Goal: Task Accomplishment & Management: Complete application form

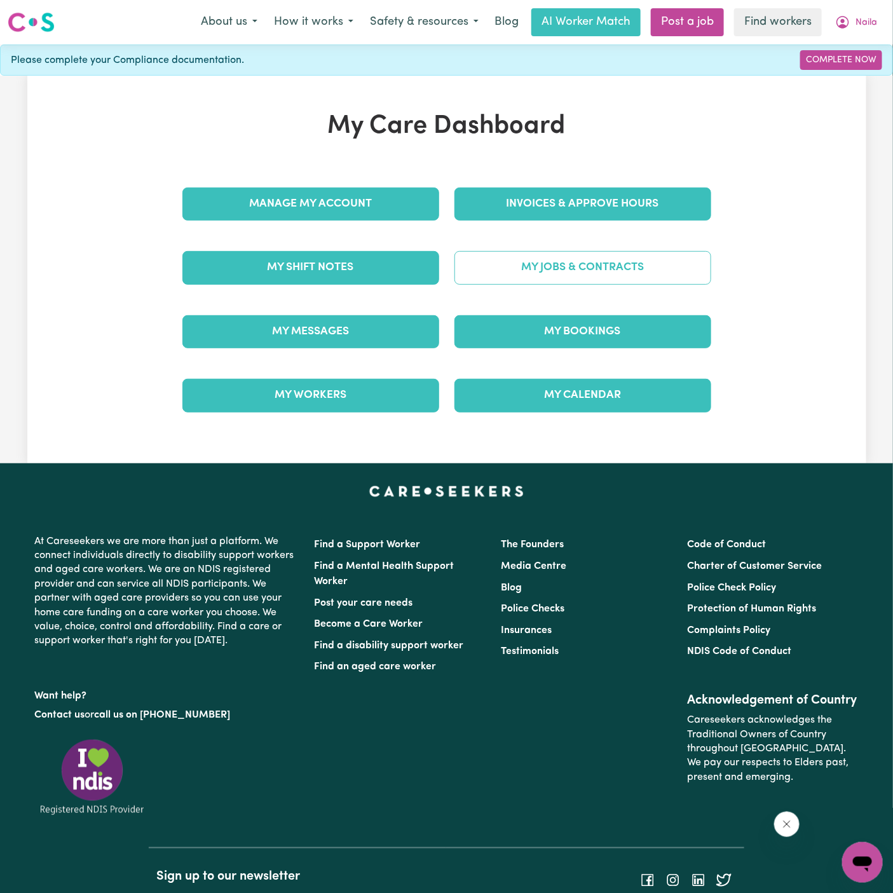
click at [595, 258] on link "My Jobs & Contracts" at bounding box center [582, 267] width 257 height 33
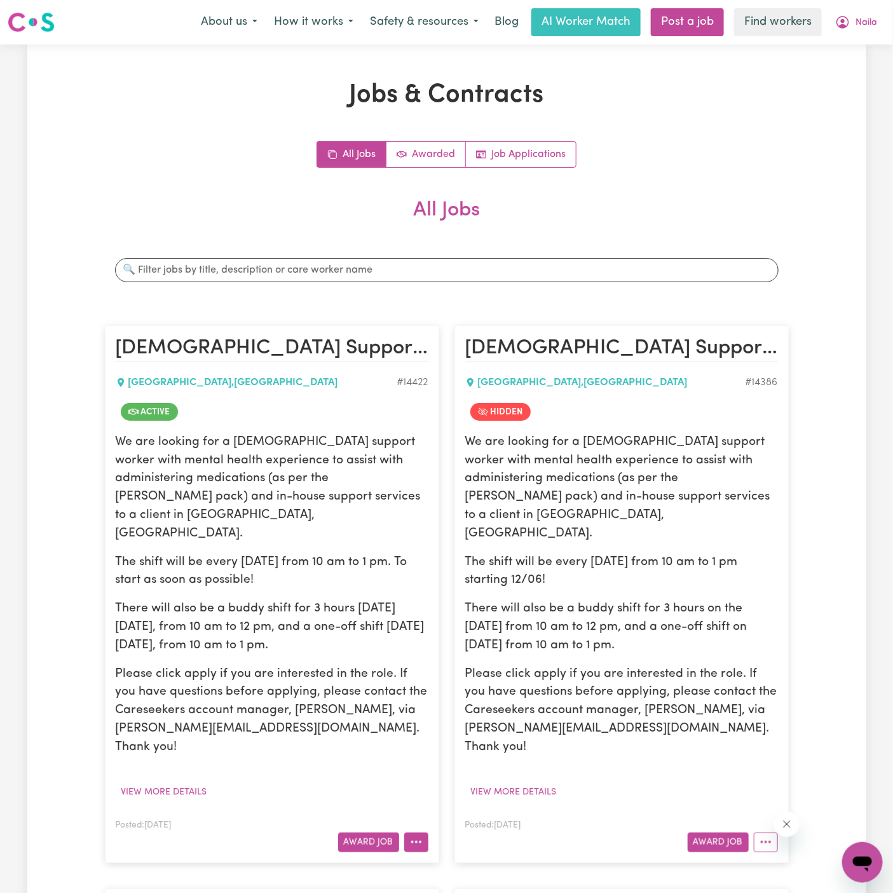
click at [406, 832] on button "More options" at bounding box center [416, 842] width 24 height 20
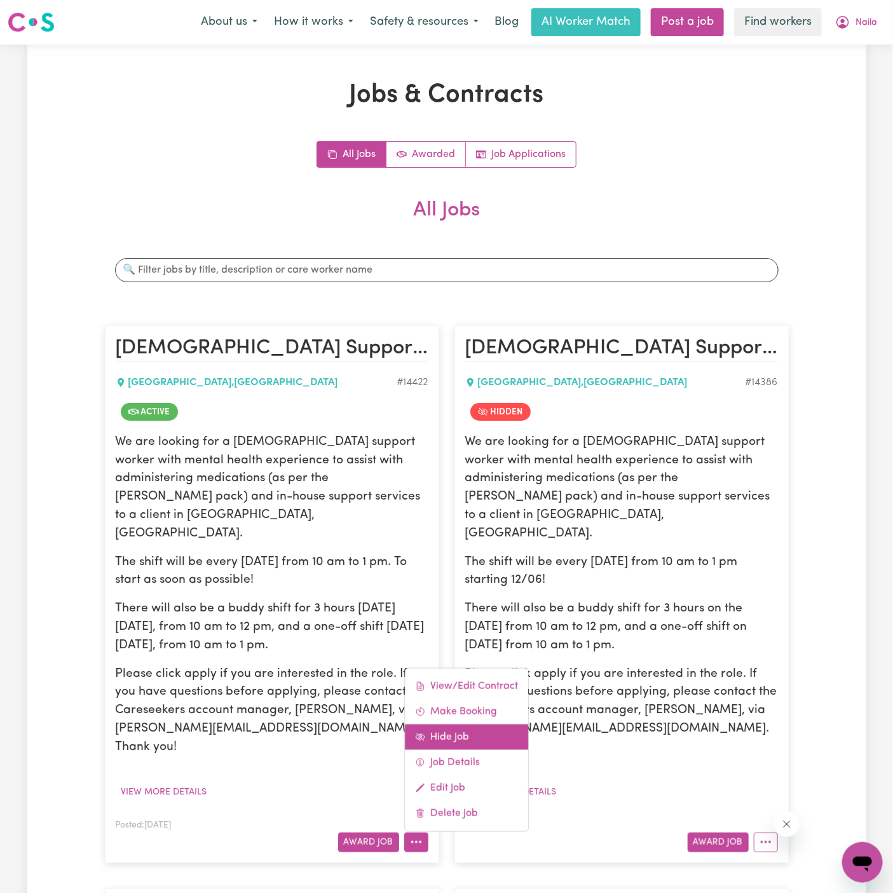
click at [470, 724] on link "Hide Job" at bounding box center [466, 736] width 123 height 25
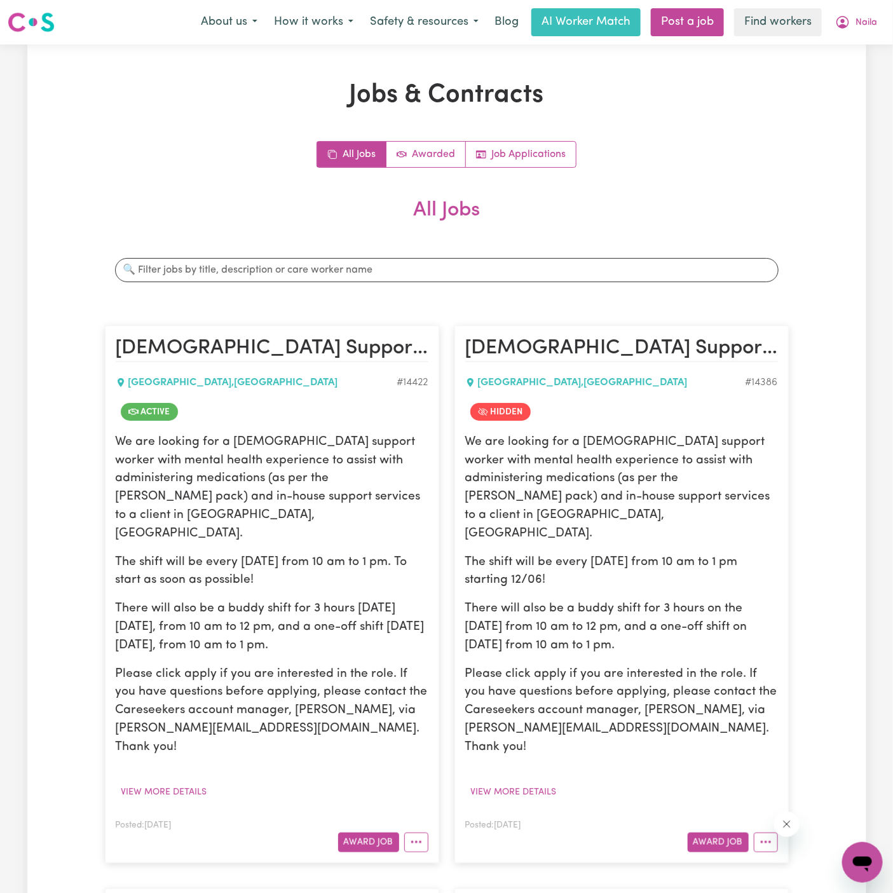
click at [316, 553] on div "We are looking for a female support worker with mental health experience to ass…" at bounding box center [272, 594] width 313 height 323
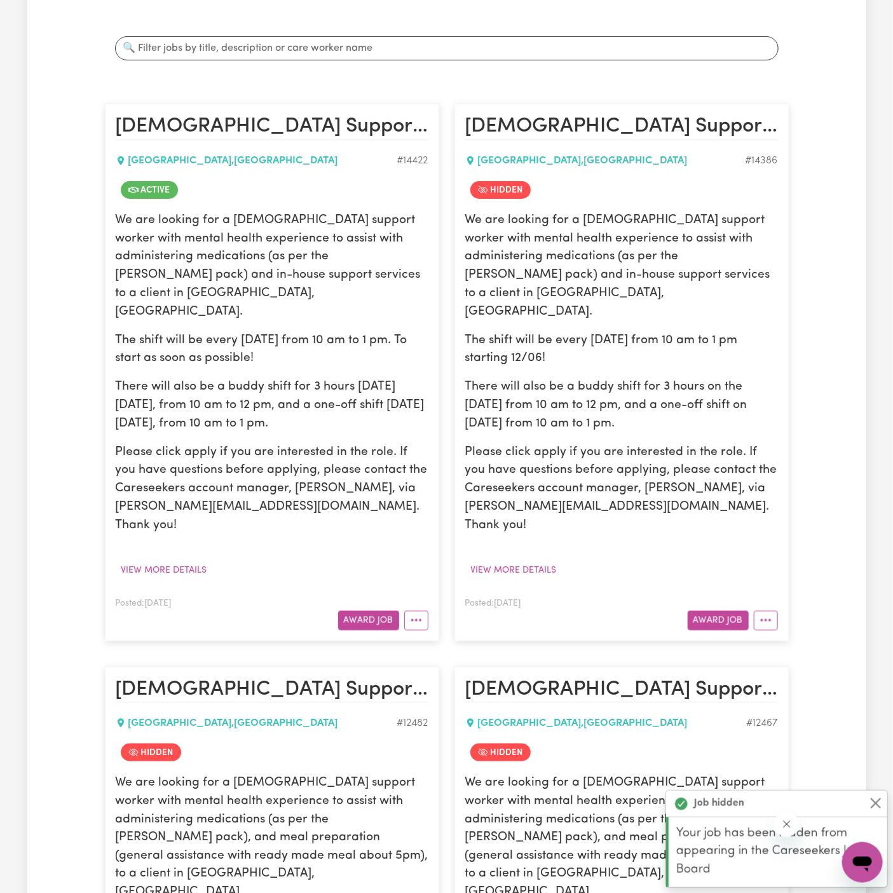
scroll to position [456, 0]
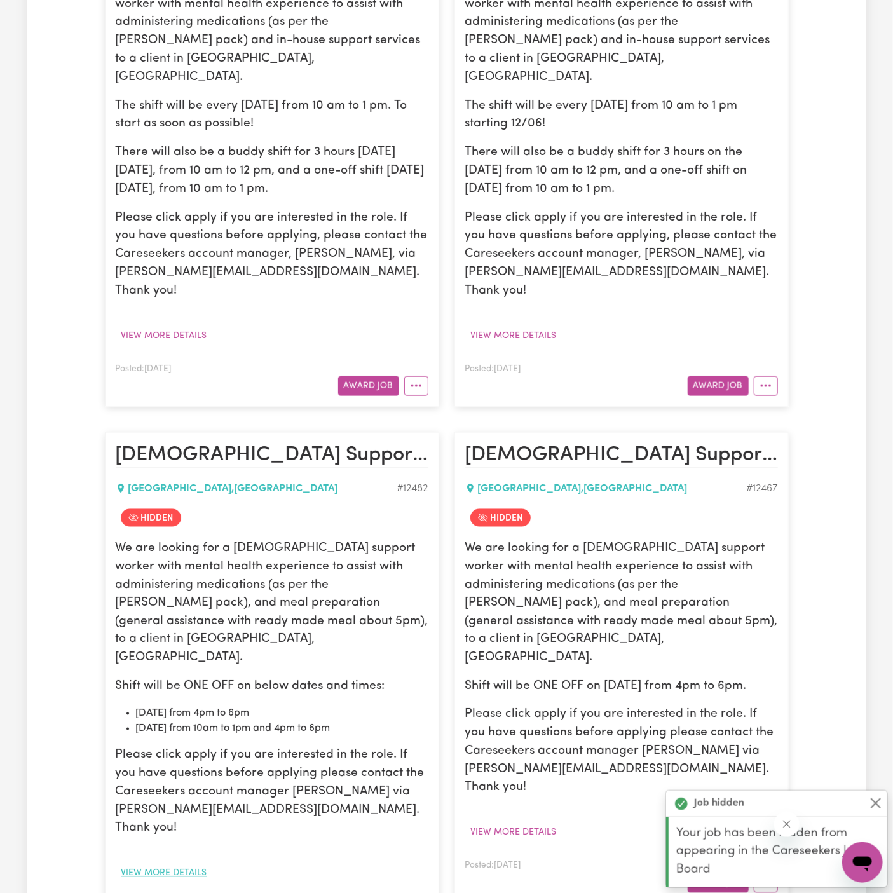
click at [177, 864] on button "View more details" at bounding box center [164, 874] width 97 height 20
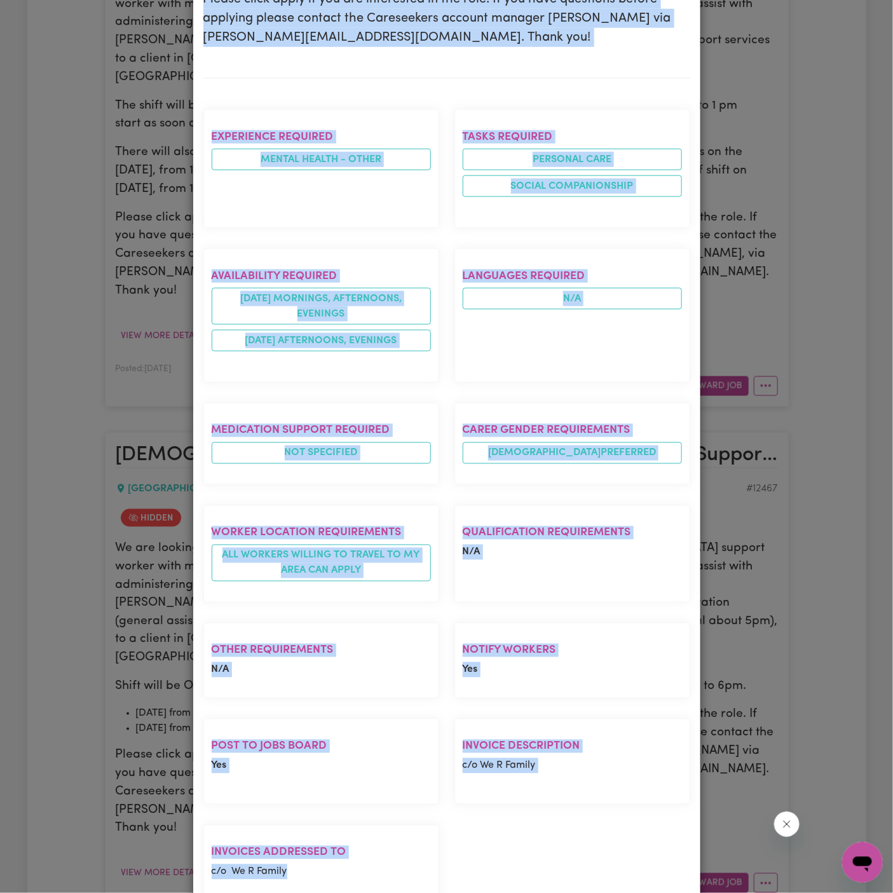
scroll to position [475, 0]
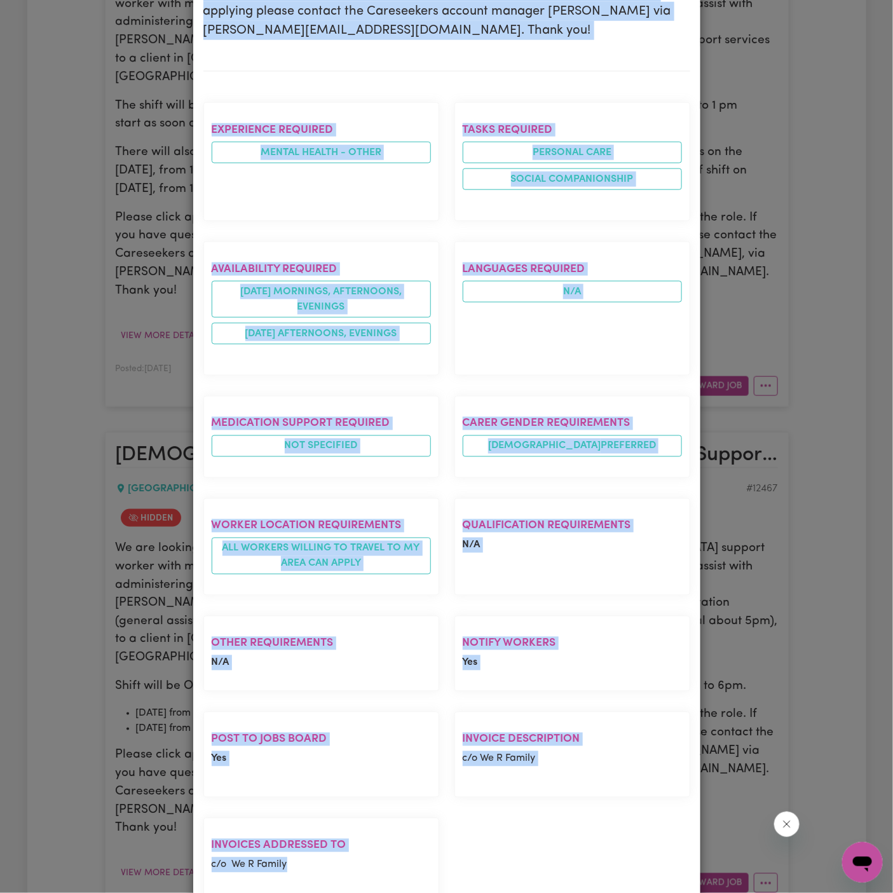
drag, startPoint x: 202, startPoint y: 83, endPoint x: 442, endPoint y: 836, distance: 791.0
click at [442, 836] on div "Female Support Worker Needed ONE OFF On 07/06 Friday And 01/06 Saturday - Baulk…" at bounding box center [446, 266] width 507 height 1355
copy div "Female Support Worker Needed ONE OFF On 07/06 Friday And 01/06 Saturday - Baulk…"
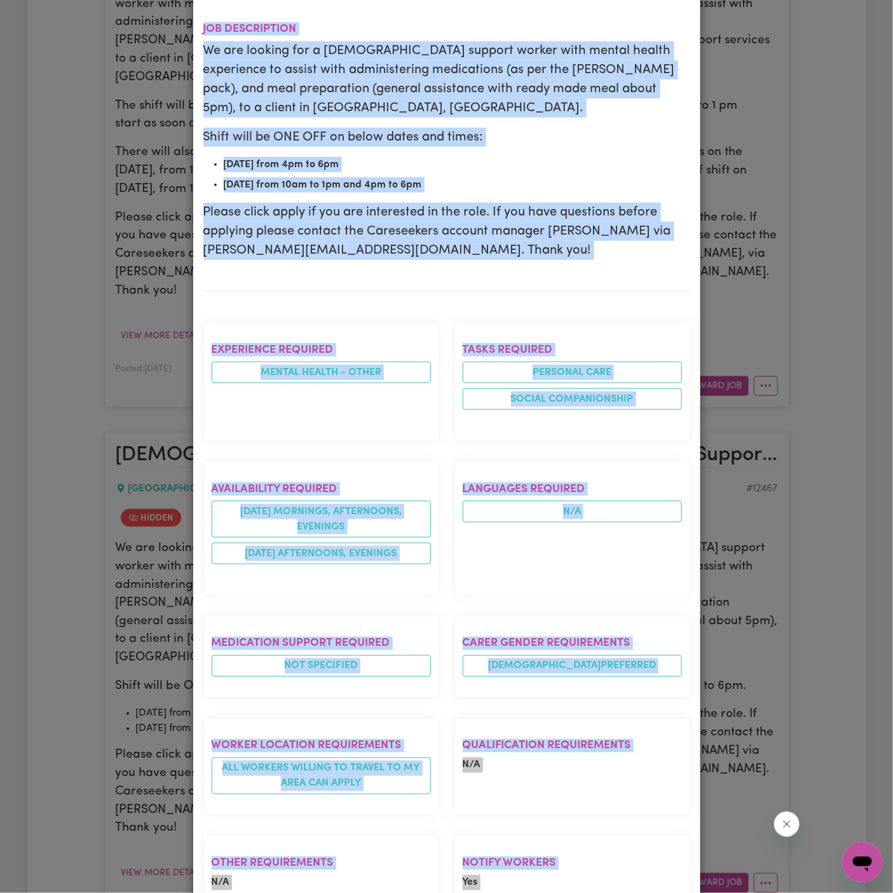
scroll to position [0, 0]
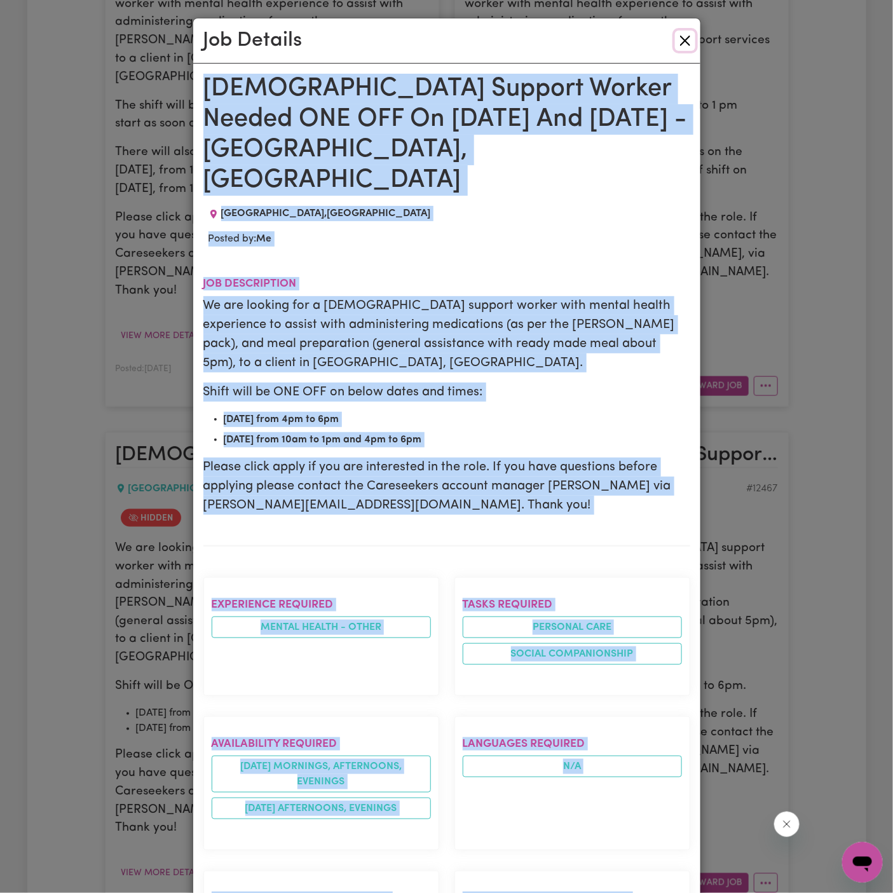
click at [680, 43] on button "Close" at bounding box center [685, 41] width 20 height 20
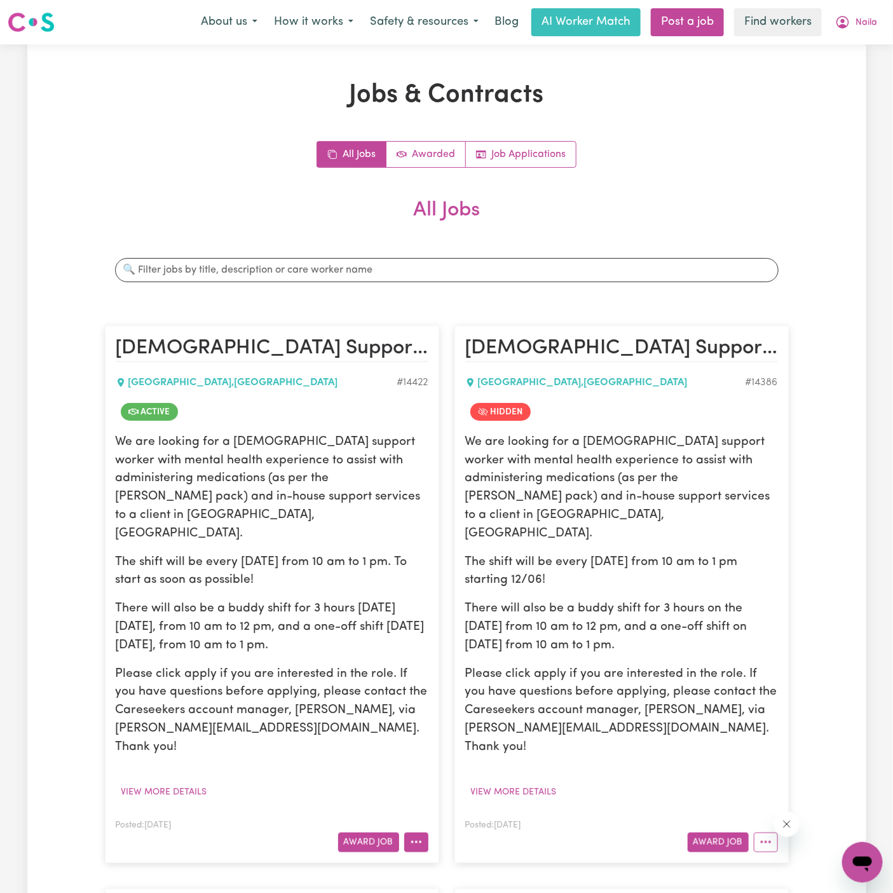
click at [411, 836] on icon "More options" at bounding box center [416, 842] width 13 height 13
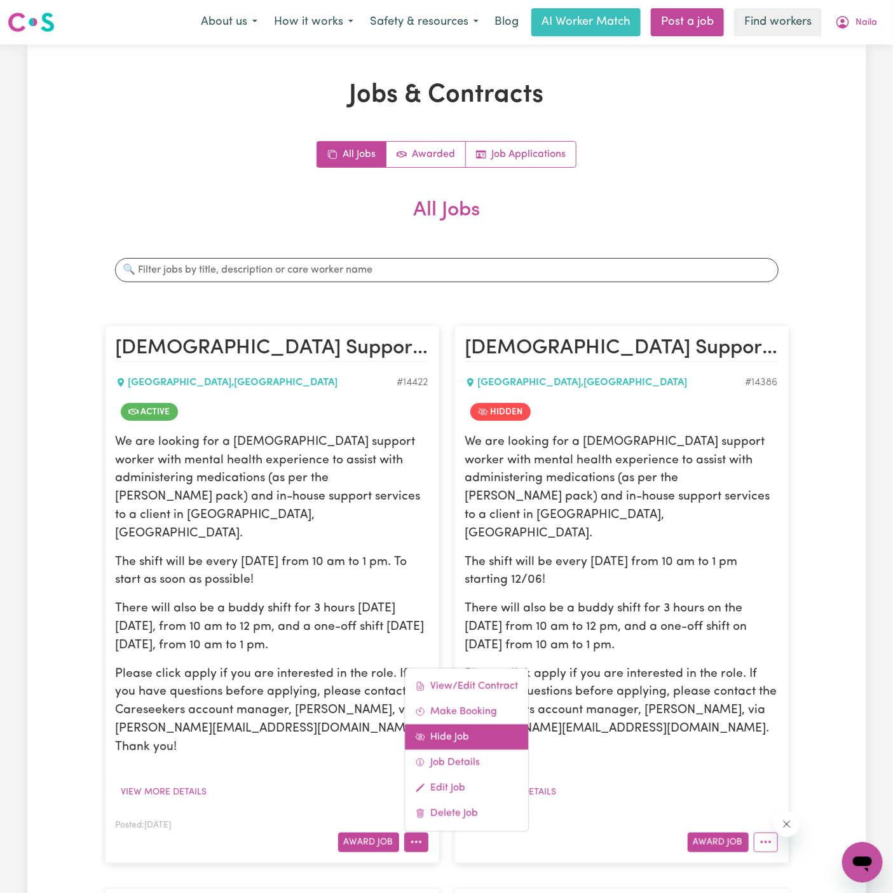
click at [473, 724] on link "Hide Job" at bounding box center [466, 736] width 123 height 25
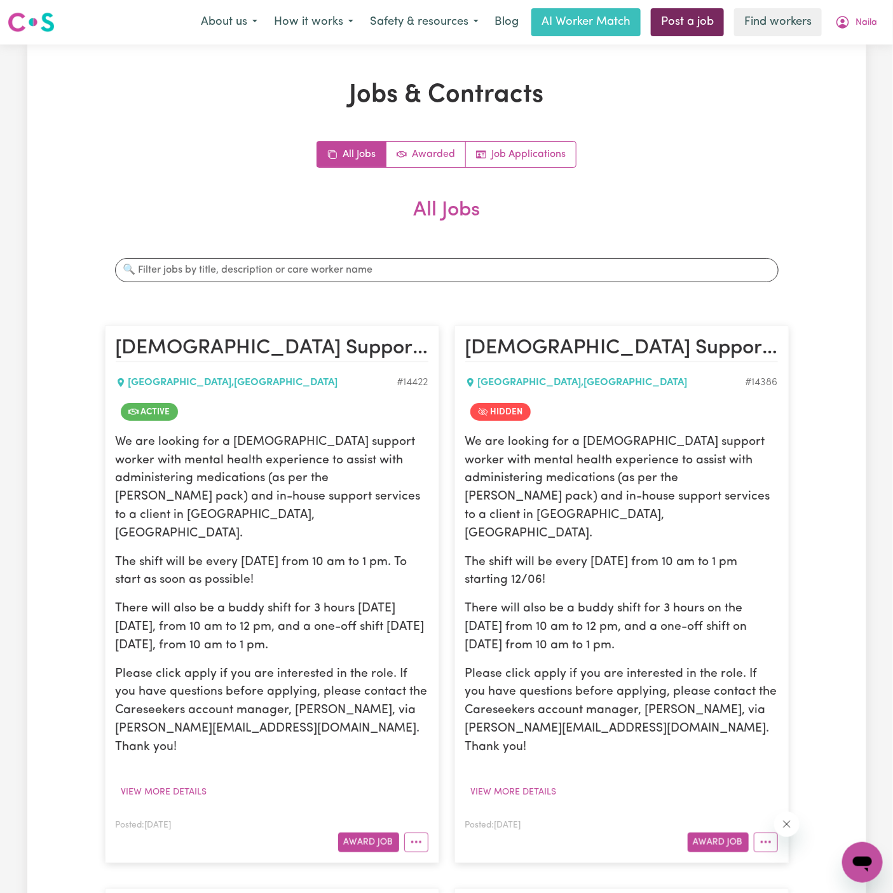
click at [696, 20] on link "Post a job" at bounding box center [687, 22] width 73 height 28
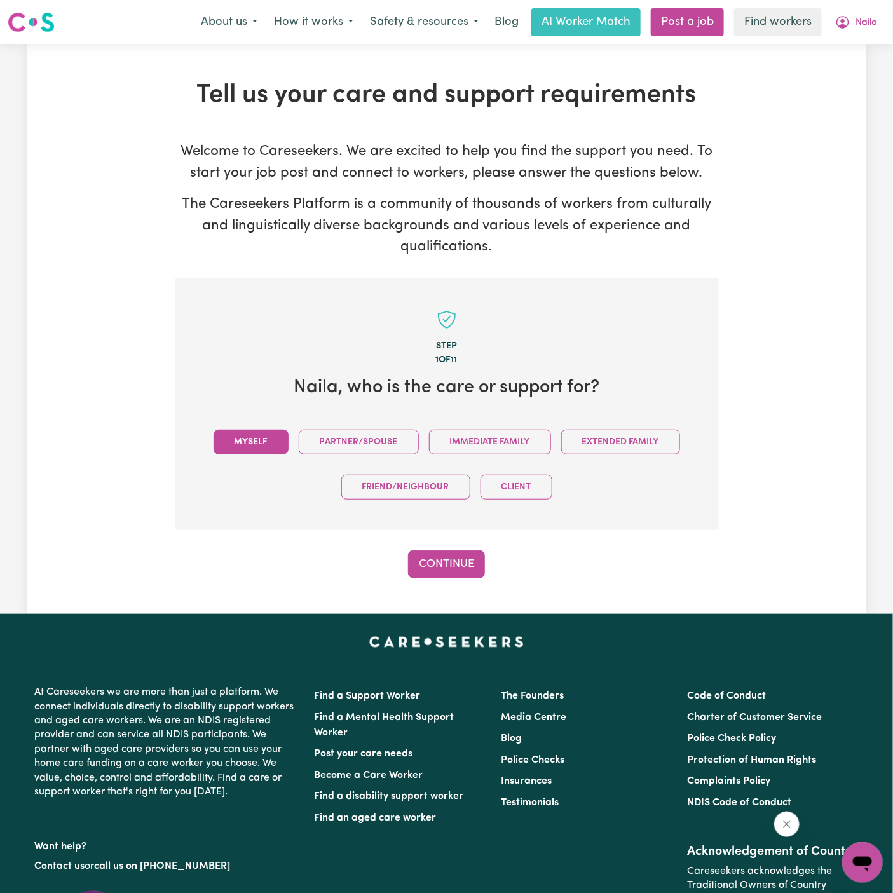
click at [263, 437] on button "Myself" at bounding box center [251, 442] width 75 height 25
click at [442, 550] on button "Continue" at bounding box center [446, 564] width 77 height 28
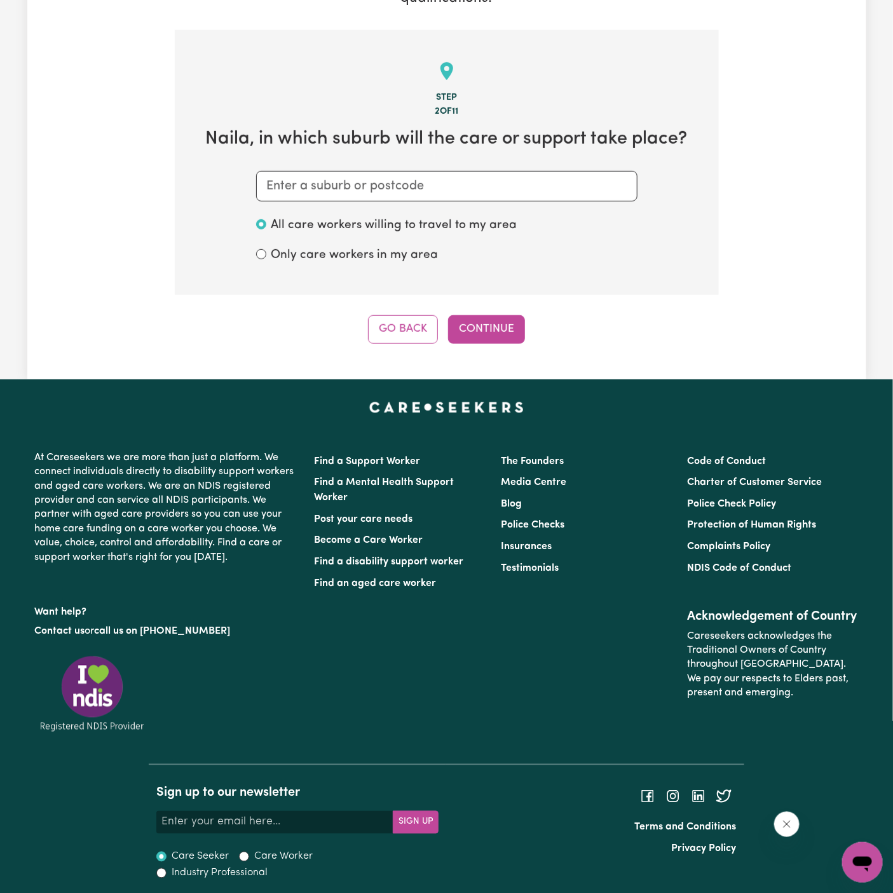
scroll to position [252, 0]
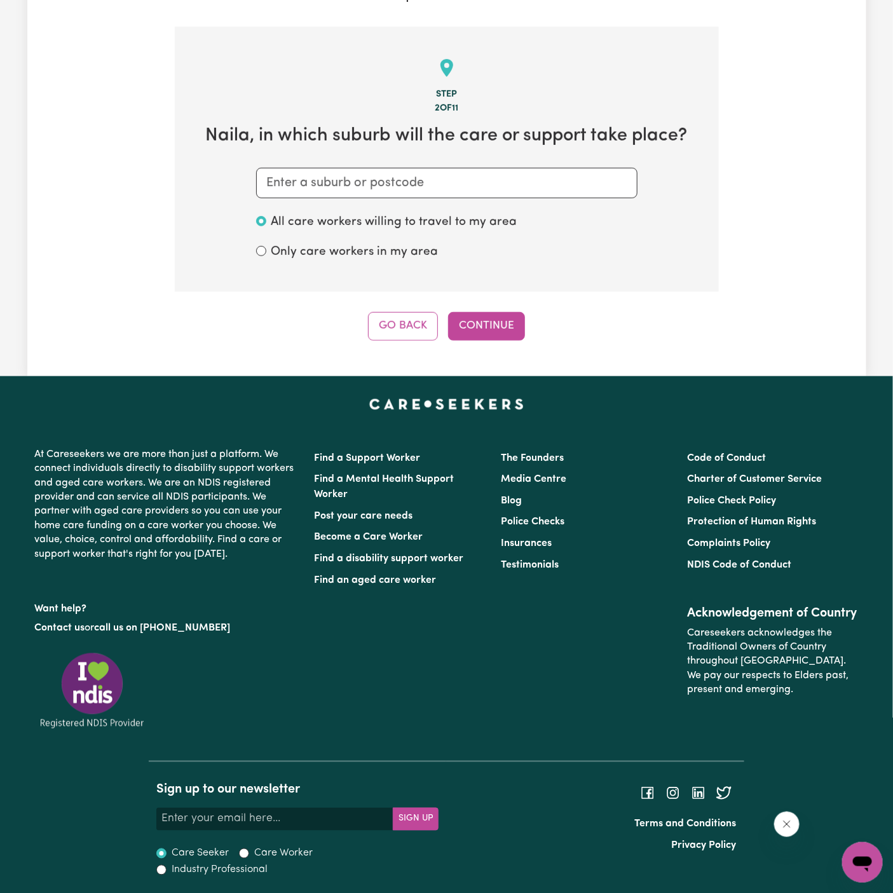
click at [501, 212] on div "All care workers willing to travel to my area" at bounding box center [446, 222] width 381 height 29
click at [330, 169] on input "text" at bounding box center [446, 183] width 381 height 31
paste input "BAULKHAM HILLS"
type input "BAULKHAM HILLS"
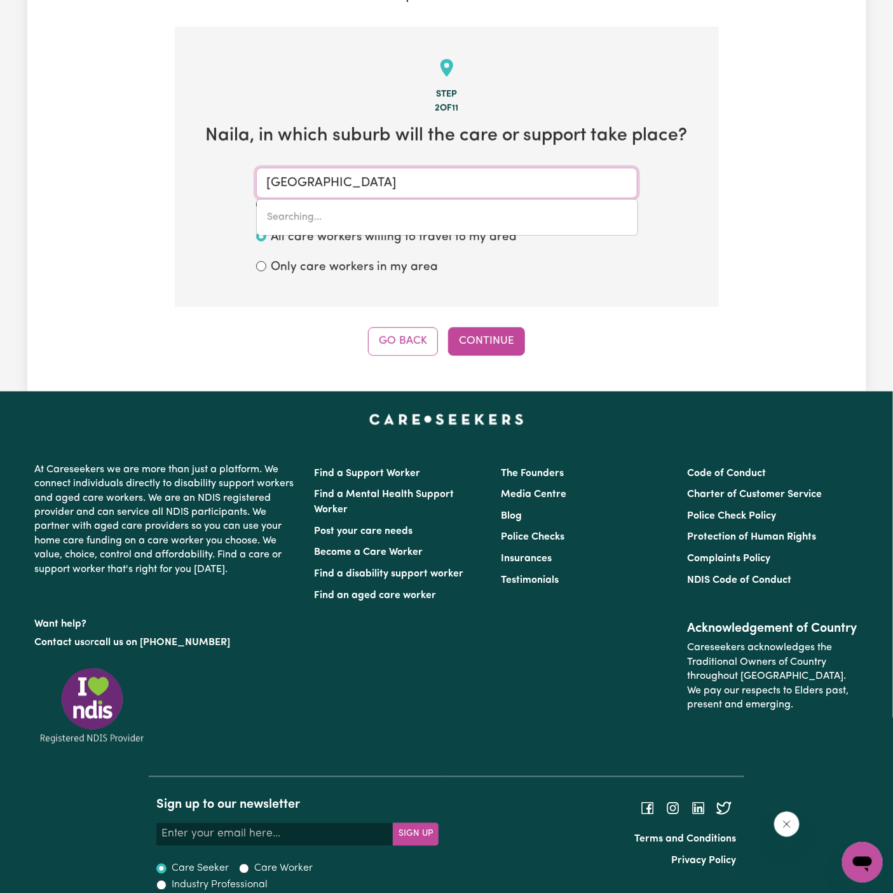
type input "BAULKHAM HILLS, New South Wales, 2153"
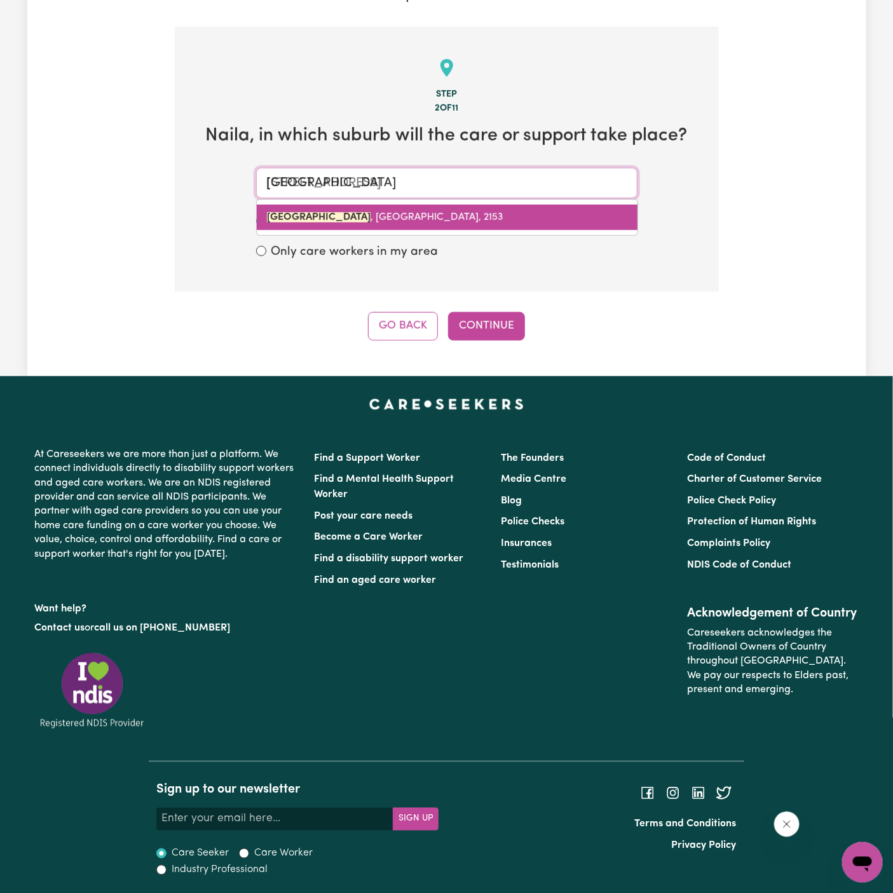
click at [429, 209] on link "BAULKHAM HILLS , New South Wales, 2153" at bounding box center [447, 217] width 381 height 25
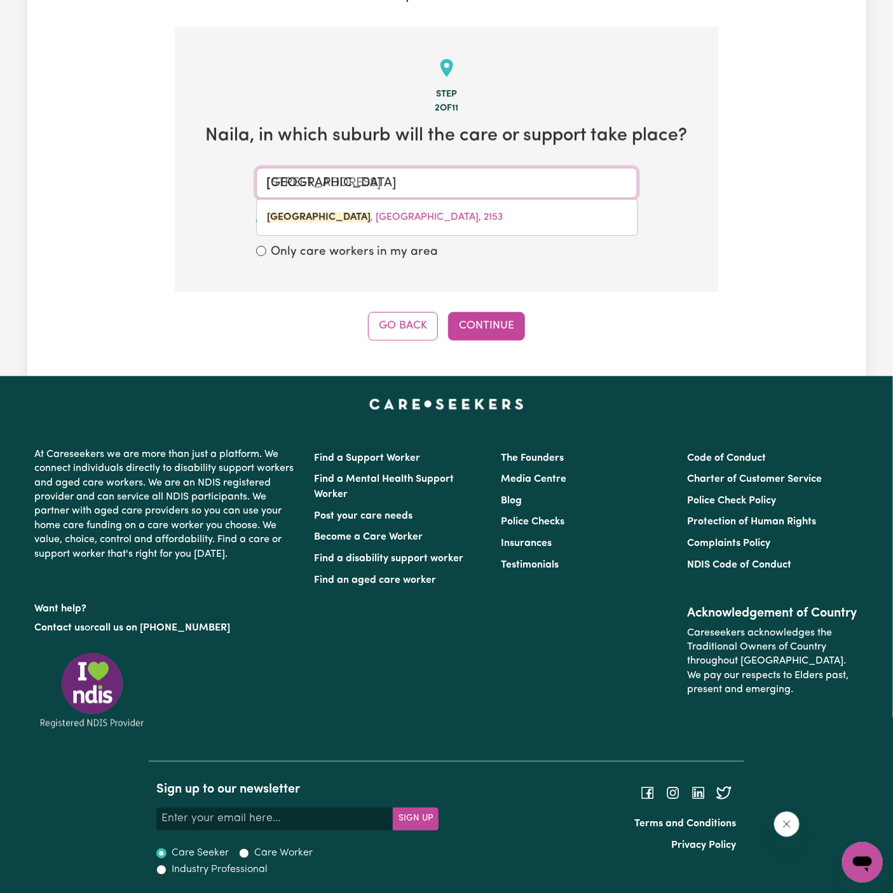
type input "BAULKHAM HILLS, New South Wales, 2153"
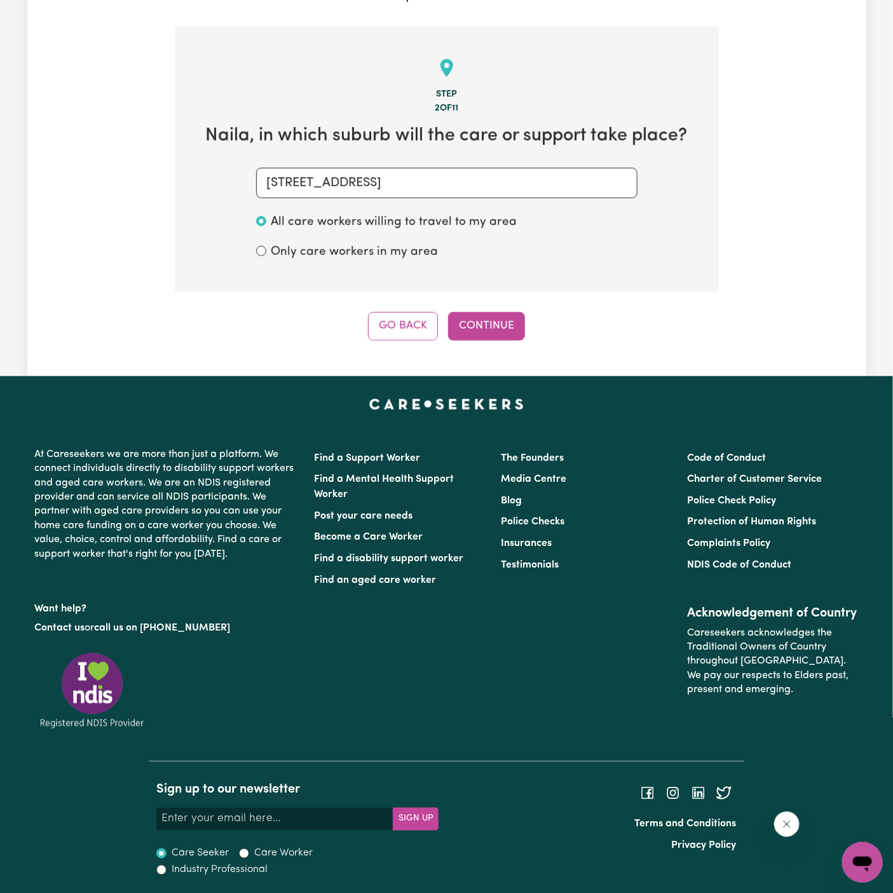
click at [471, 297] on div "Step 2 of 11 Naila , in which suburb will the care or support take place? BAULK…" at bounding box center [447, 184] width 544 height 314
click at [484, 314] on button "Continue" at bounding box center [486, 326] width 77 height 28
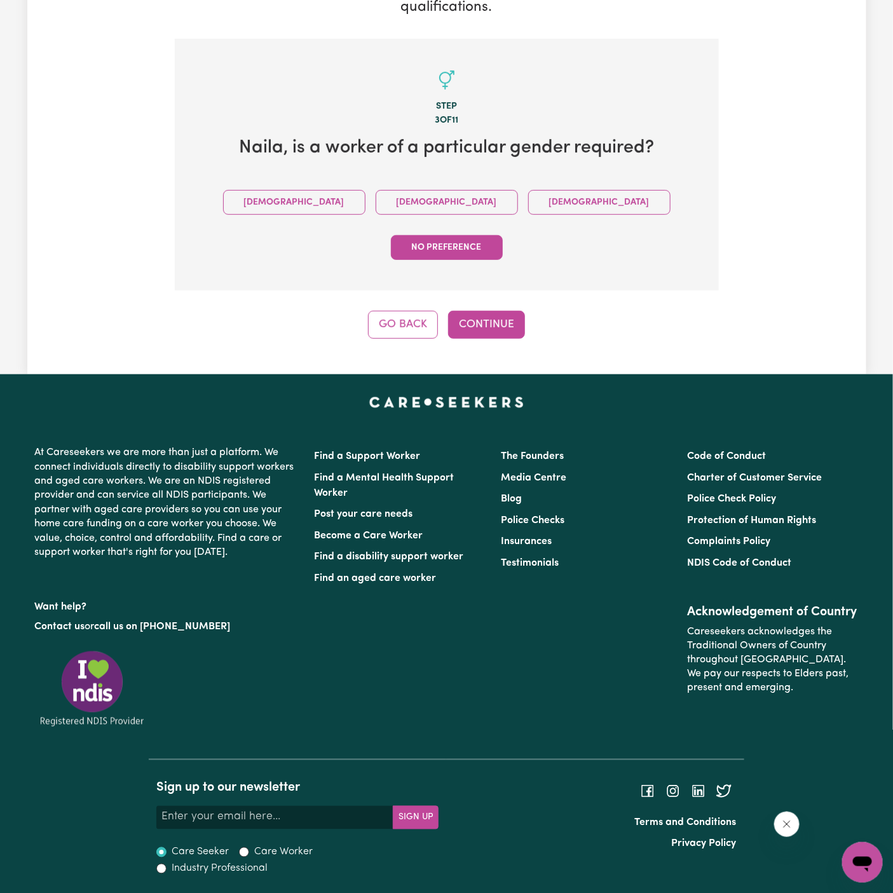
scroll to position [193, 0]
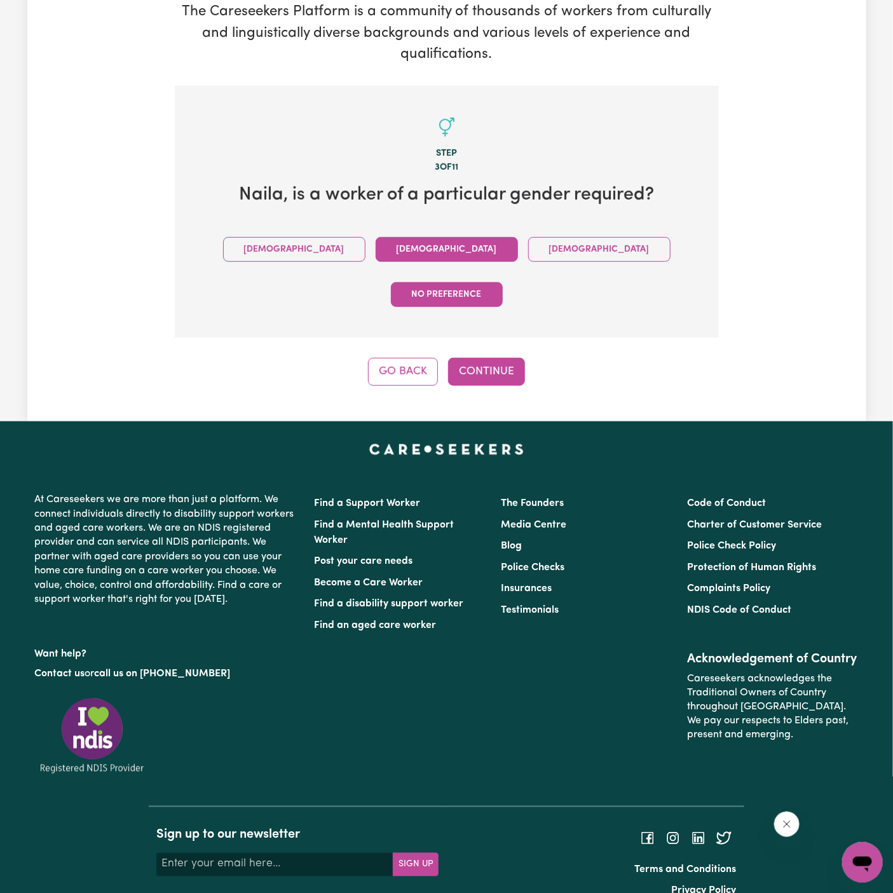
click at [376, 257] on button "Female" at bounding box center [447, 249] width 142 height 25
click at [482, 358] on button "Continue" at bounding box center [486, 372] width 77 height 28
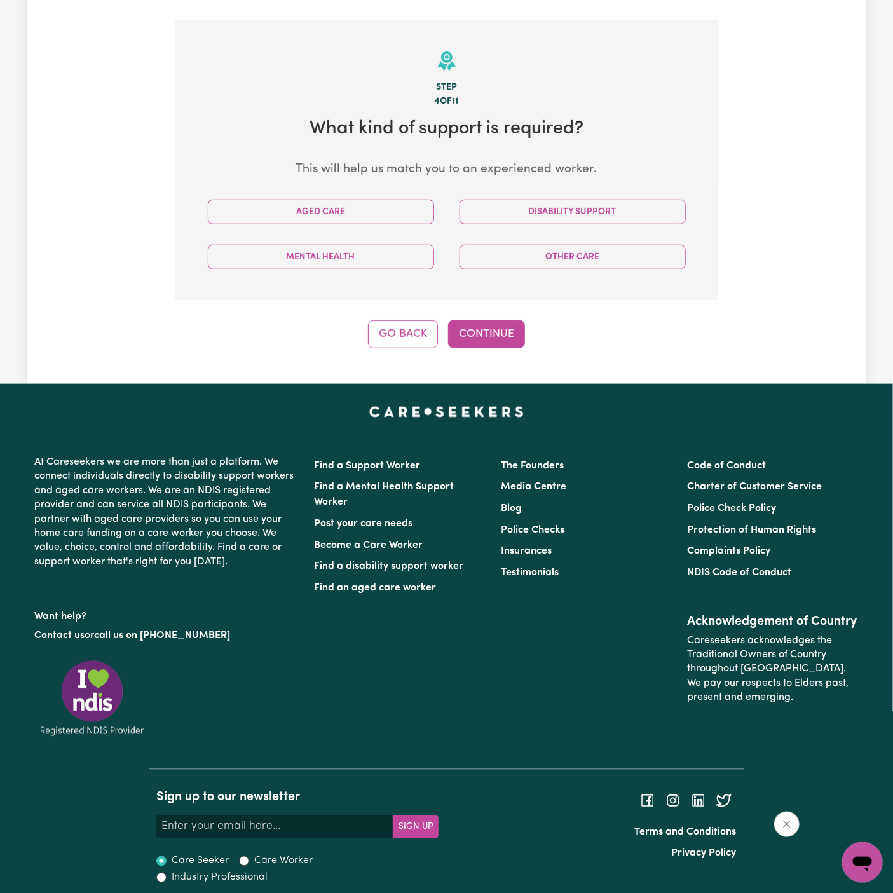
scroll to position [266, 0]
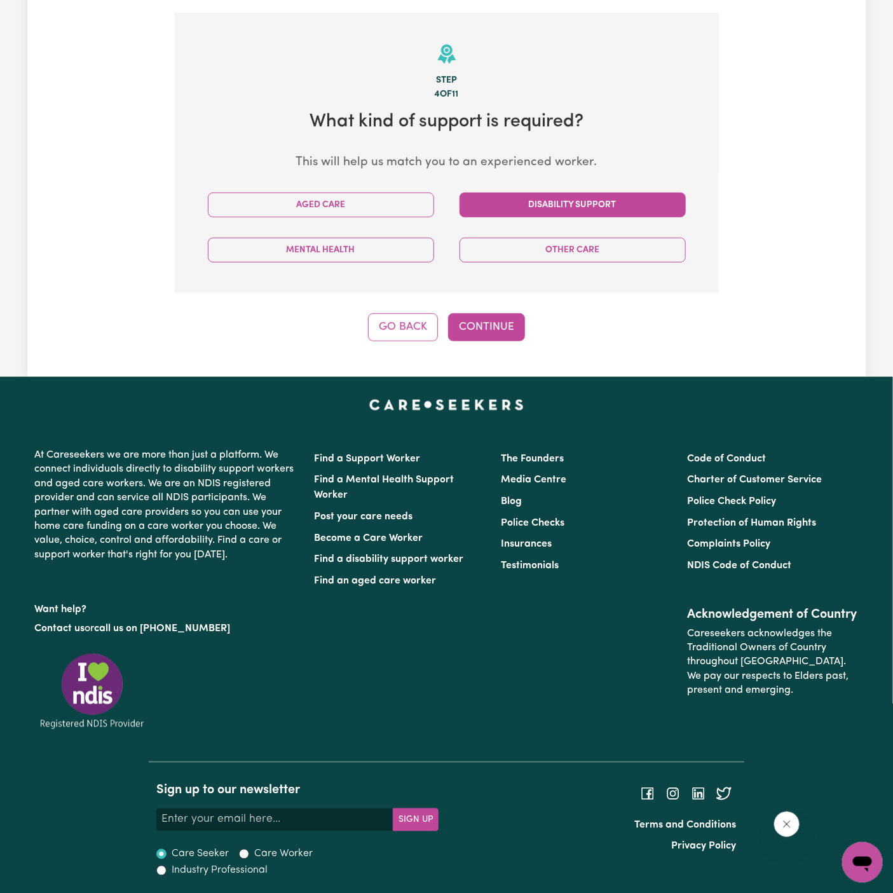
click at [556, 205] on button "Disability Support" at bounding box center [572, 205] width 226 height 25
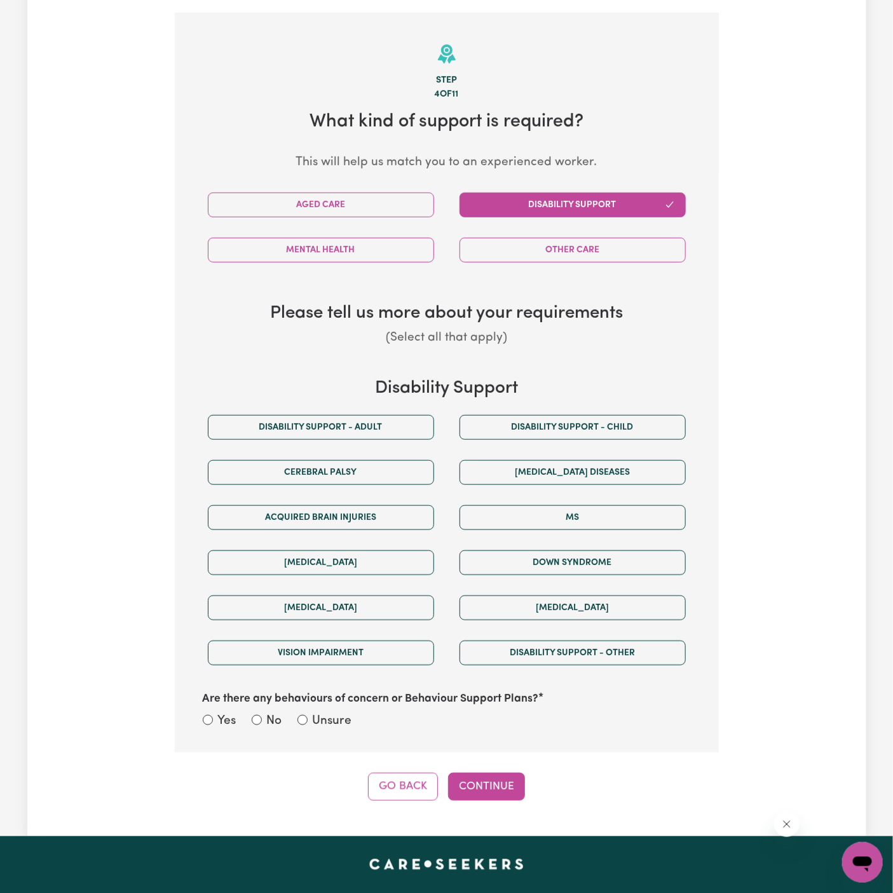
click at [390, 438] on div "Disability support - Adult" at bounding box center [321, 427] width 252 height 45
click at [384, 417] on button "Disability support - Adult" at bounding box center [321, 427] width 226 height 25
click at [332, 720] on label "Unsure" at bounding box center [332, 721] width 39 height 18
click at [308, 720] on input "Unsure" at bounding box center [302, 720] width 10 height 10
radio input "true"
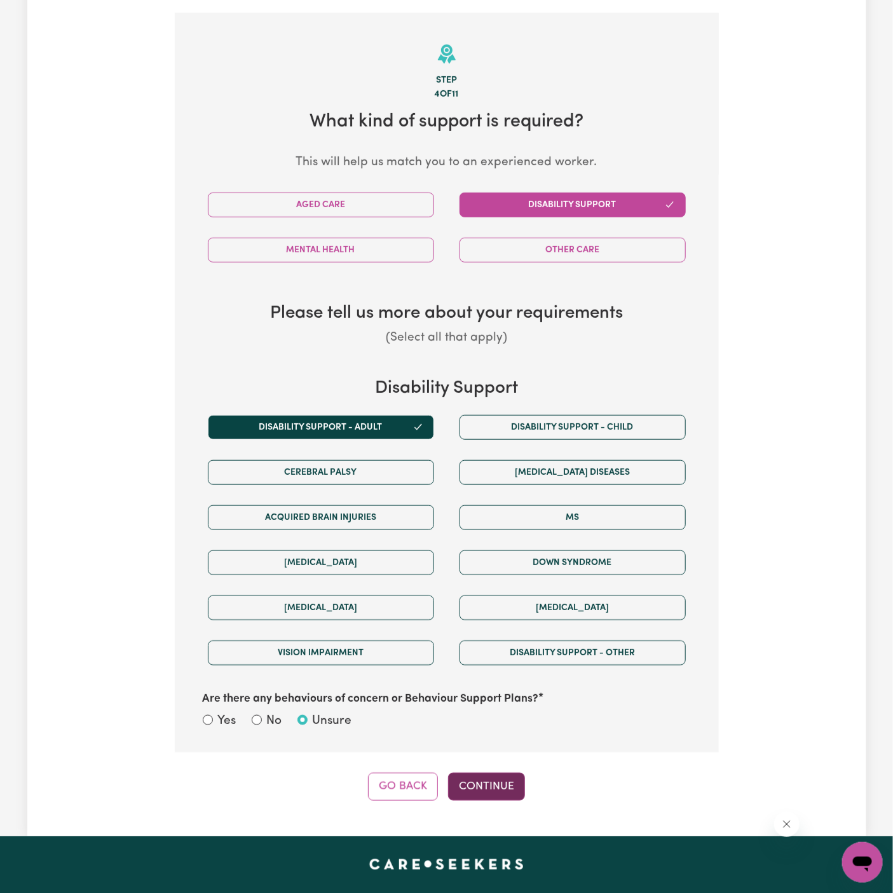
click at [468, 773] on button "Continue" at bounding box center [486, 787] width 77 height 28
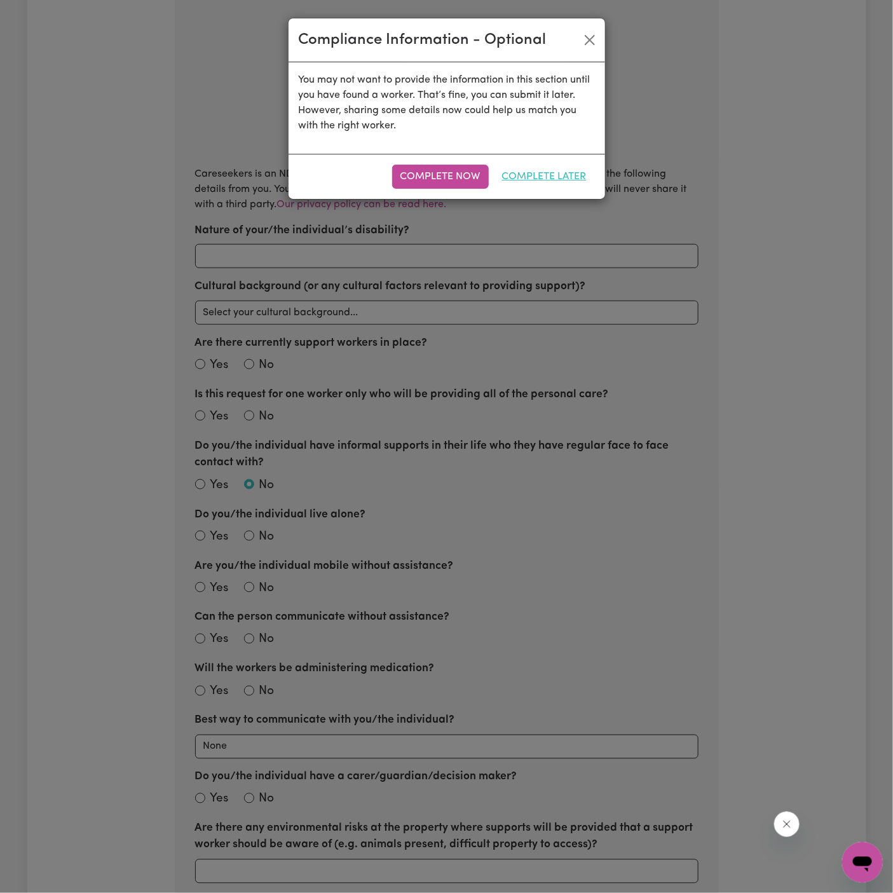
click at [523, 180] on button "Complete Later" at bounding box center [544, 177] width 101 height 24
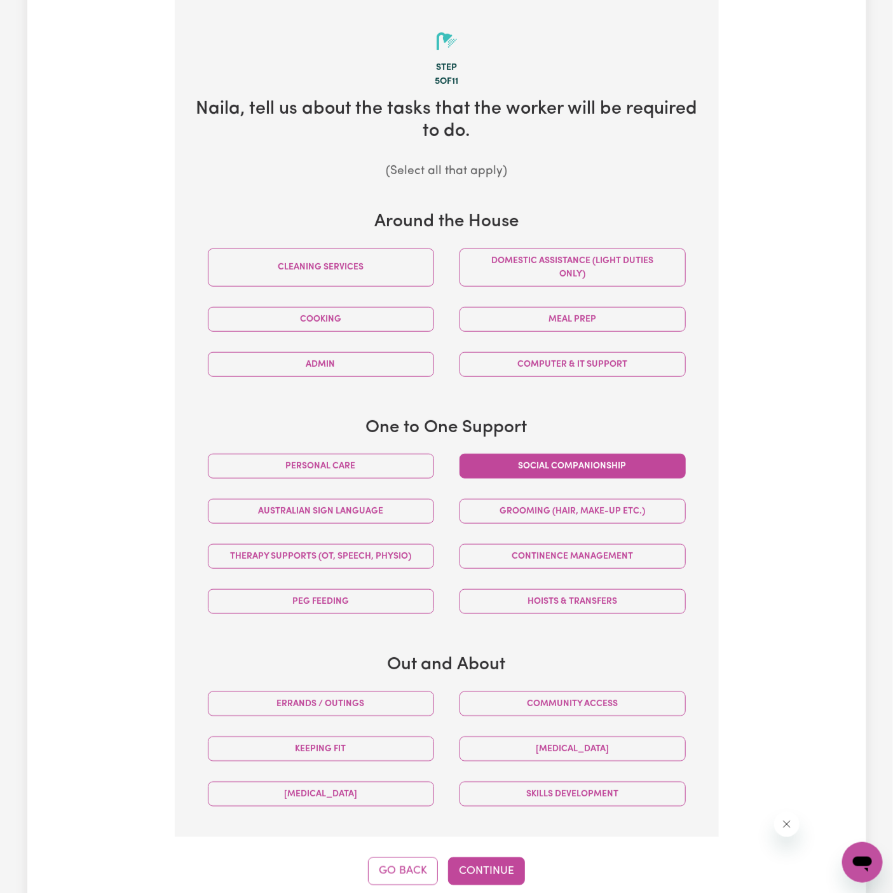
click at [522, 458] on button "Social companionship" at bounding box center [572, 466] width 226 height 25
drag, startPoint x: 365, startPoint y: 454, endPoint x: 387, endPoint y: 476, distance: 31.0
click at [365, 454] on button "Personal care" at bounding box center [321, 466] width 226 height 25
click at [491, 869] on button "Continue" at bounding box center [486, 871] width 77 height 28
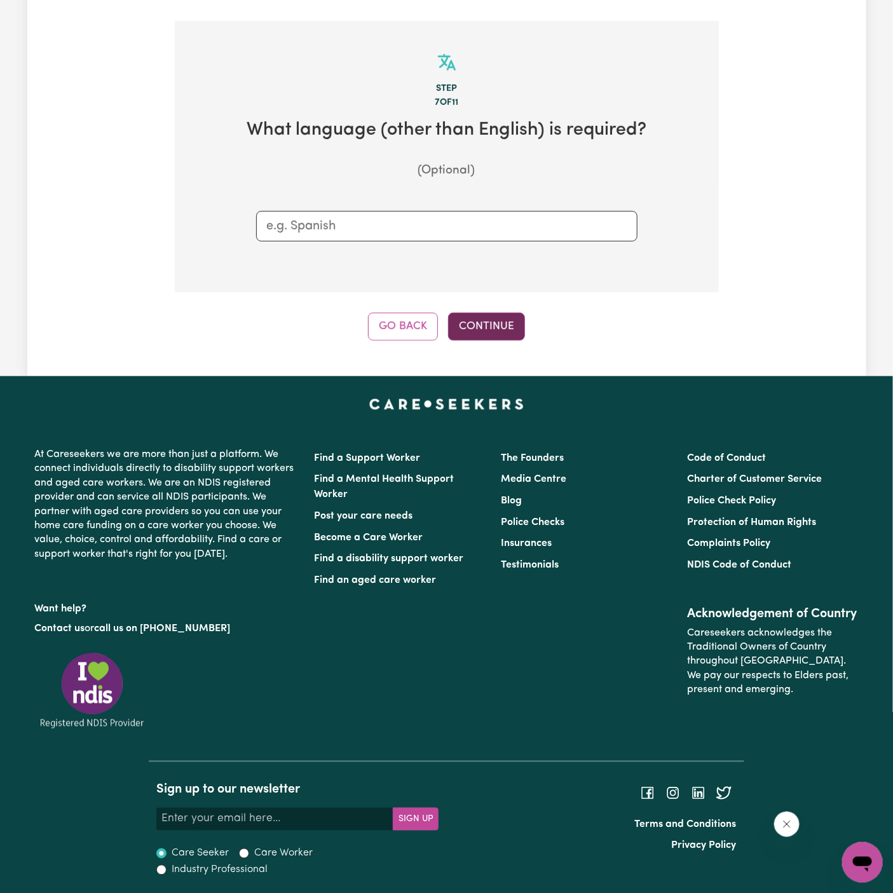
click at [480, 326] on button "Continue" at bounding box center [486, 327] width 77 height 28
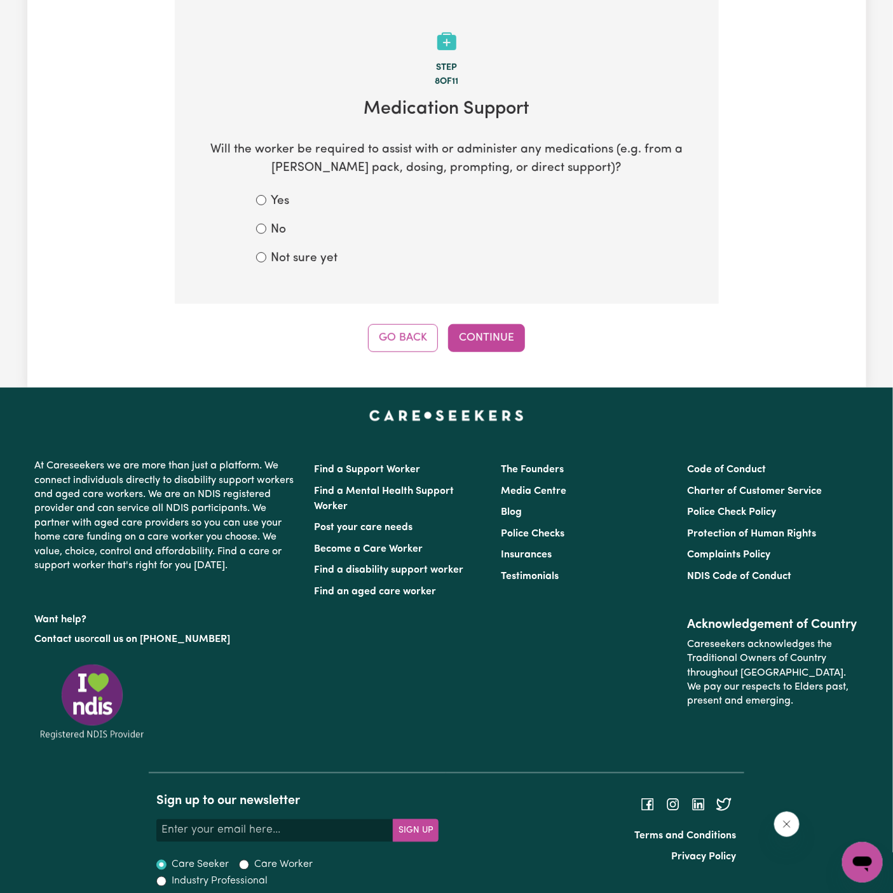
click at [304, 256] on label "Not sure yet" at bounding box center [304, 259] width 67 height 18
click at [266, 256] on input "Not sure yet" at bounding box center [261, 257] width 10 height 10
radio input "true"
click at [487, 330] on button "Continue" at bounding box center [486, 338] width 77 height 28
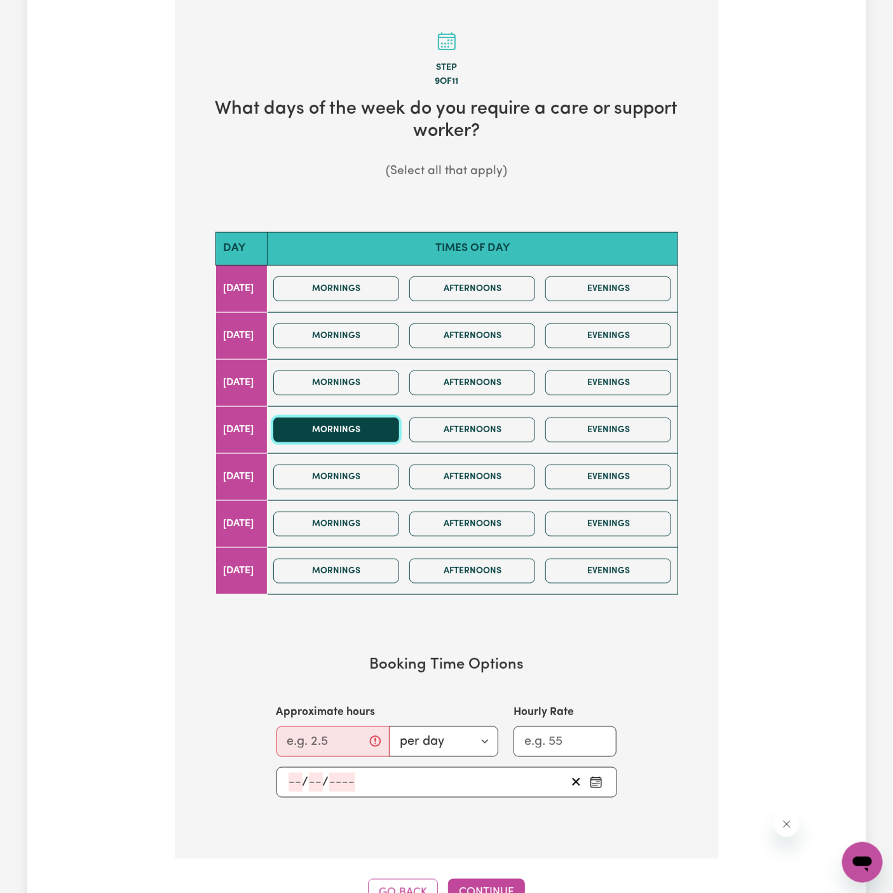
click at [391, 431] on button "Mornings" at bounding box center [336, 429] width 126 height 25
click at [495, 431] on button "Afternoons" at bounding box center [472, 429] width 126 height 25
click at [327, 729] on input "Approximate hours" at bounding box center [332, 741] width 113 height 31
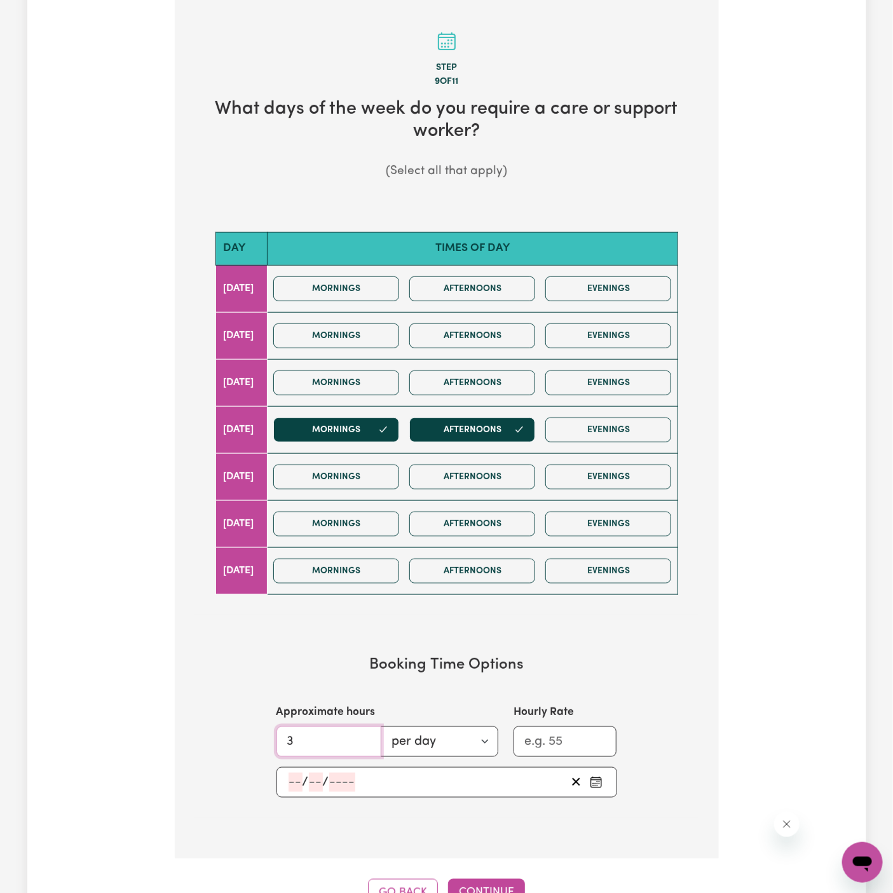
type input "3"
click at [288, 790] on div "/ /" at bounding box center [446, 782] width 341 height 31
click at [288, 778] on input "number" at bounding box center [295, 782] width 14 height 19
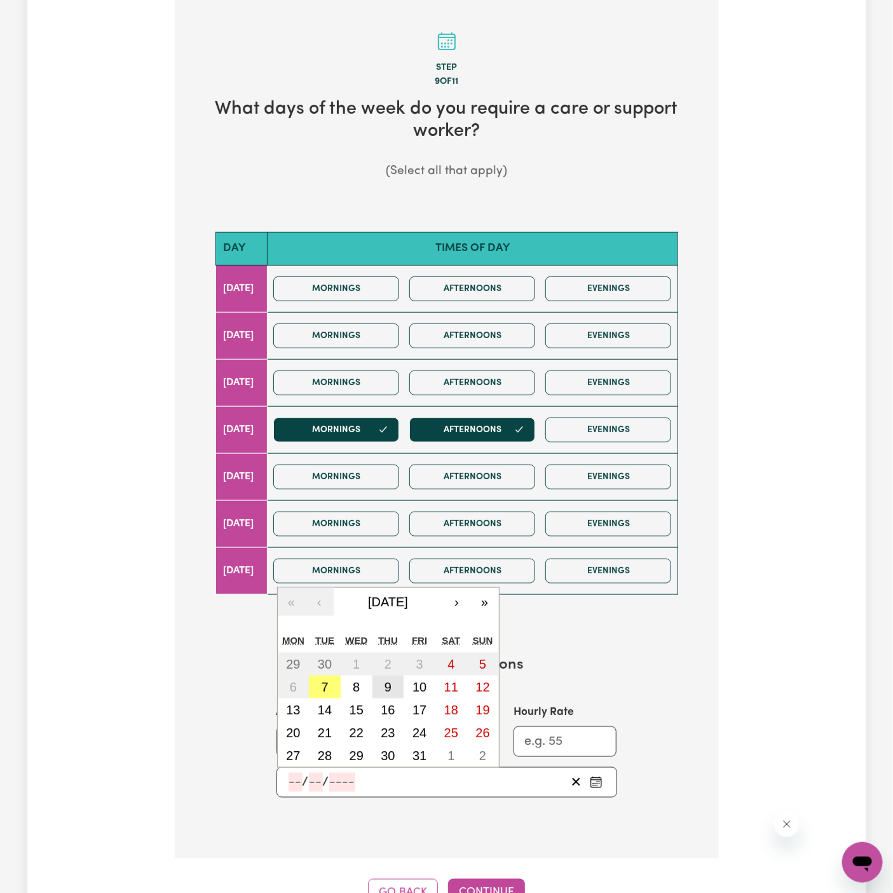
click at [384, 684] on abbr "9" at bounding box center [387, 687] width 7 height 14
type input "2025-10-09"
type input "9"
type input "10"
type input "2025"
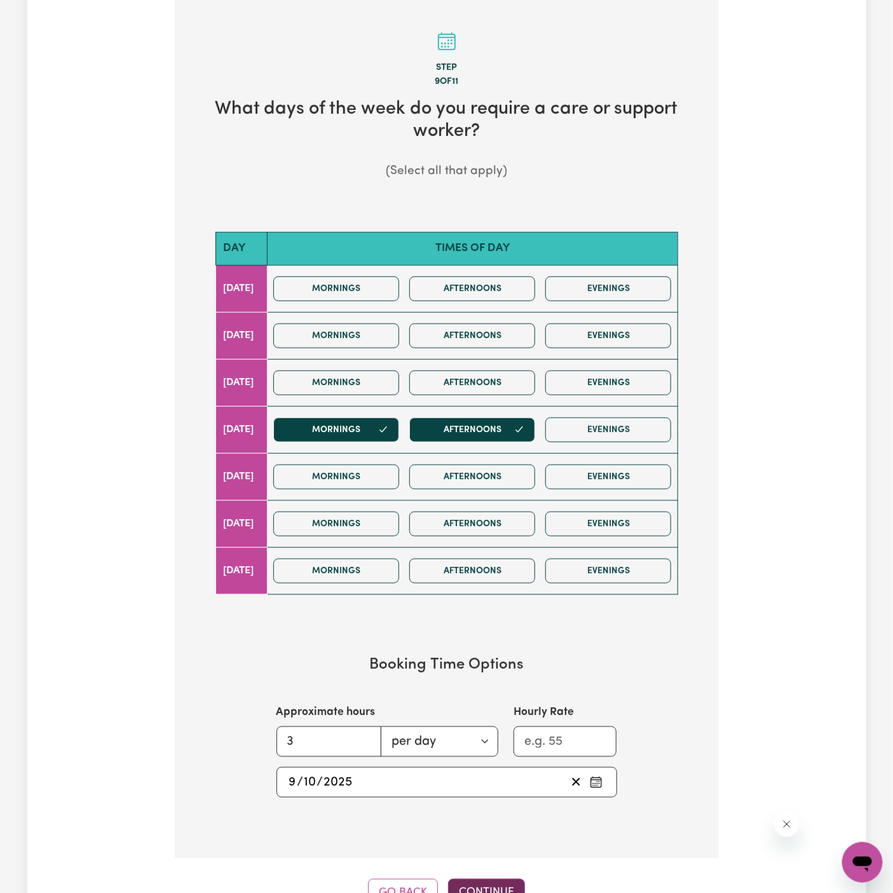
click at [489, 879] on button "Continue" at bounding box center [486, 893] width 77 height 28
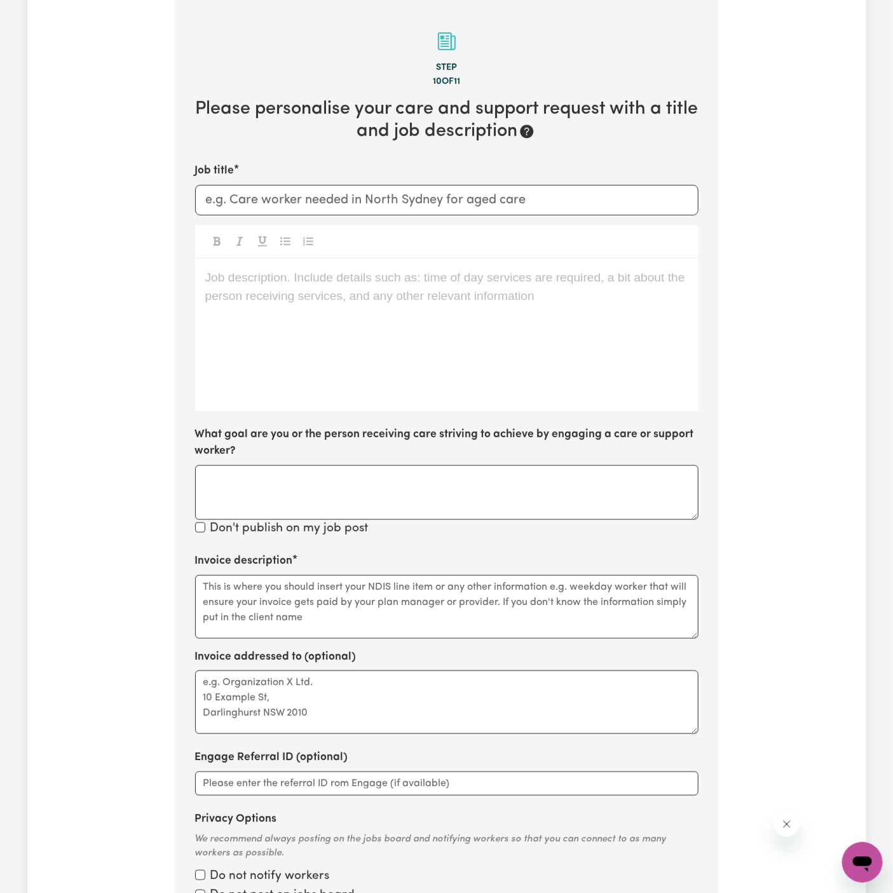
click at [266, 339] on div "Job description. Include details such as: time of day services are required, a …" at bounding box center [446, 335] width 503 height 153
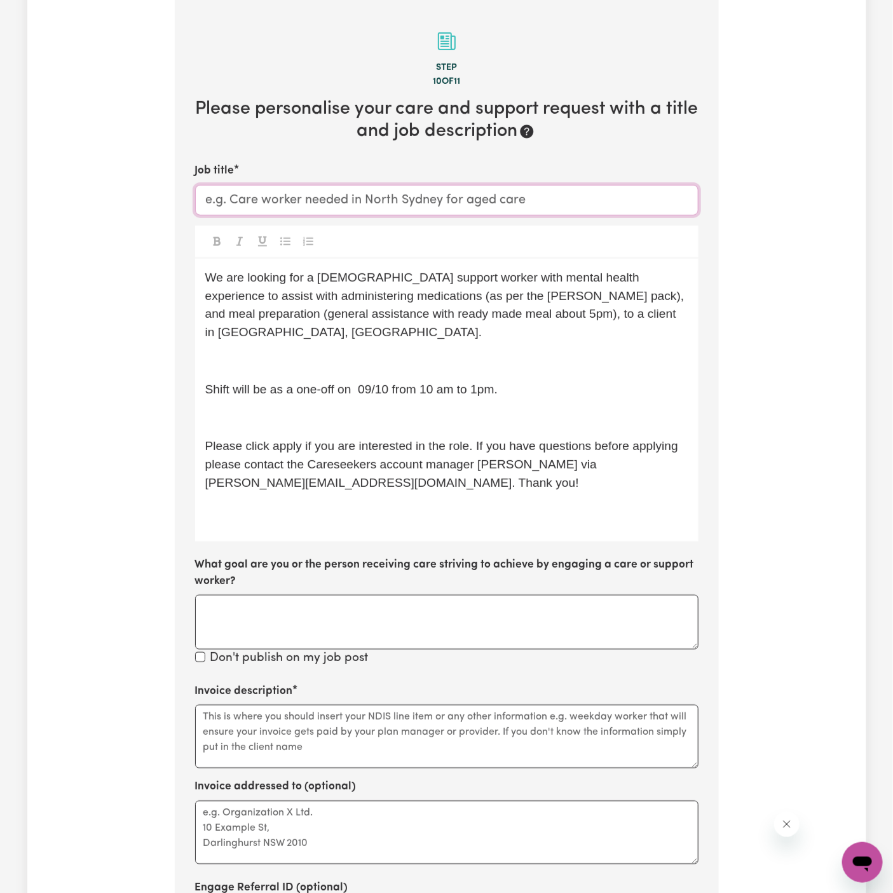
click at [325, 196] on input "Job title" at bounding box center [446, 200] width 503 height 31
paste input "Female Support Worker Needed ONE OFF On 07/06 Friday And 01/06 Saturday - Baulk…"
drag, startPoint x: 283, startPoint y: 198, endPoint x: 555, endPoint y: 200, distance: 272.0
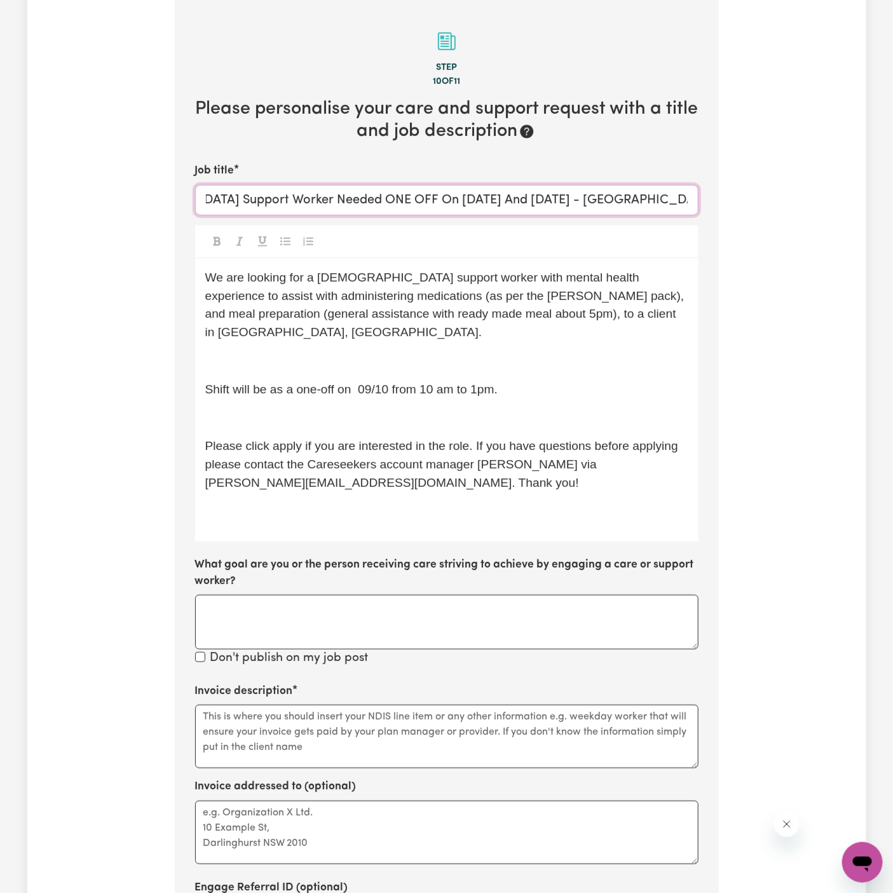
click at [555, 200] on input "Female Support Worker Needed ONE OFF On 07/06 Friday And 01/06 Saturday - Baulk…" at bounding box center [446, 200] width 503 height 31
type input "Female Support Worker Needed In Baulkham Hills, NSW"
click at [517, 283] on span "We are looking for a female support worker with mental health experience to ass…" at bounding box center [446, 305] width 482 height 68
click at [367, 356] on div "We are looking for a female support worker with mental health experience to ass…" at bounding box center [446, 400] width 503 height 283
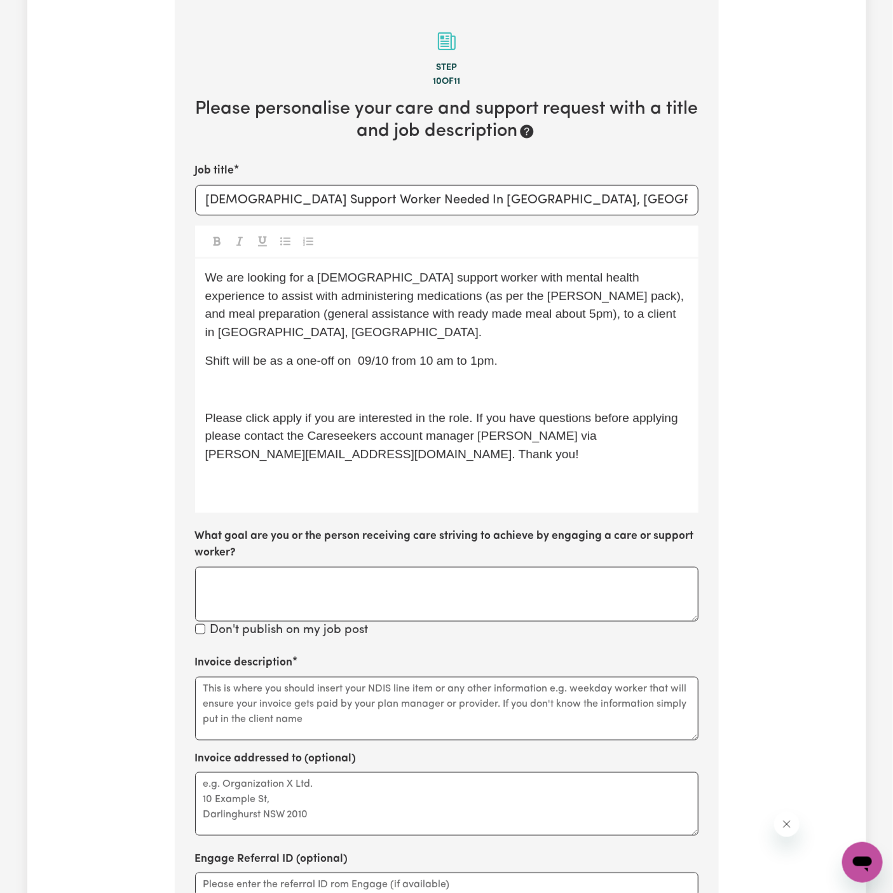
click at [351, 381] on p "﻿" at bounding box center [446, 390] width 483 height 18
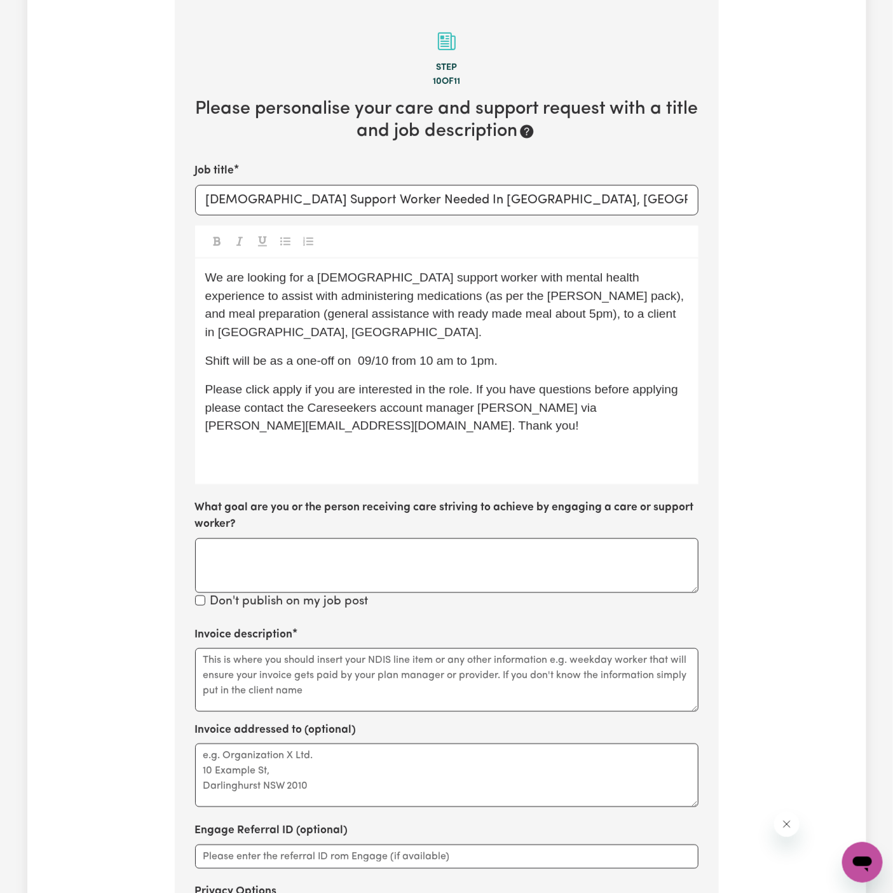
click at [353, 445] on p "﻿" at bounding box center [446, 454] width 483 height 18
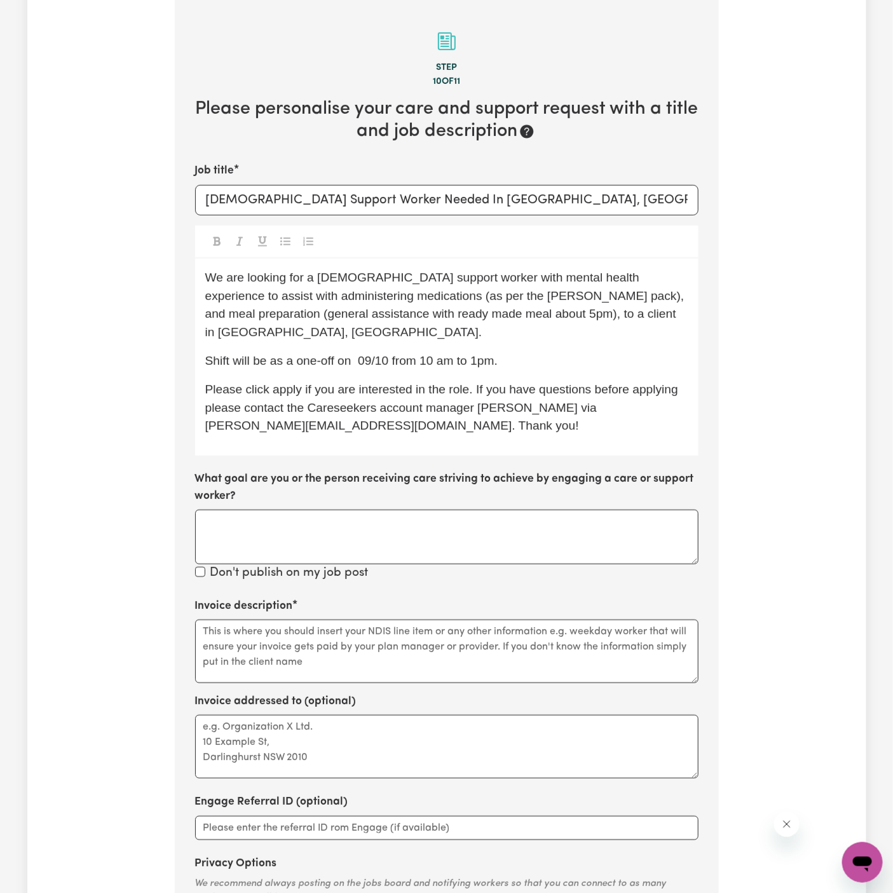
click at [288, 383] on span "Please click apply if you are interested in the role. If you have questions bef…" at bounding box center [443, 408] width 477 height 50
click at [459, 392] on span "Please click Apply if you are interested in the role. If you have questions bef…" at bounding box center [443, 408] width 477 height 50
click at [522, 393] on span "Please click Apply if you are interested in the role. If you have questions bef…" at bounding box center [443, 408] width 477 height 50
click at [486, 391] on span "Please click Apply if you are interested in the role. If you have questions bef…" at bounding box center [443, 408] width 477 height 50
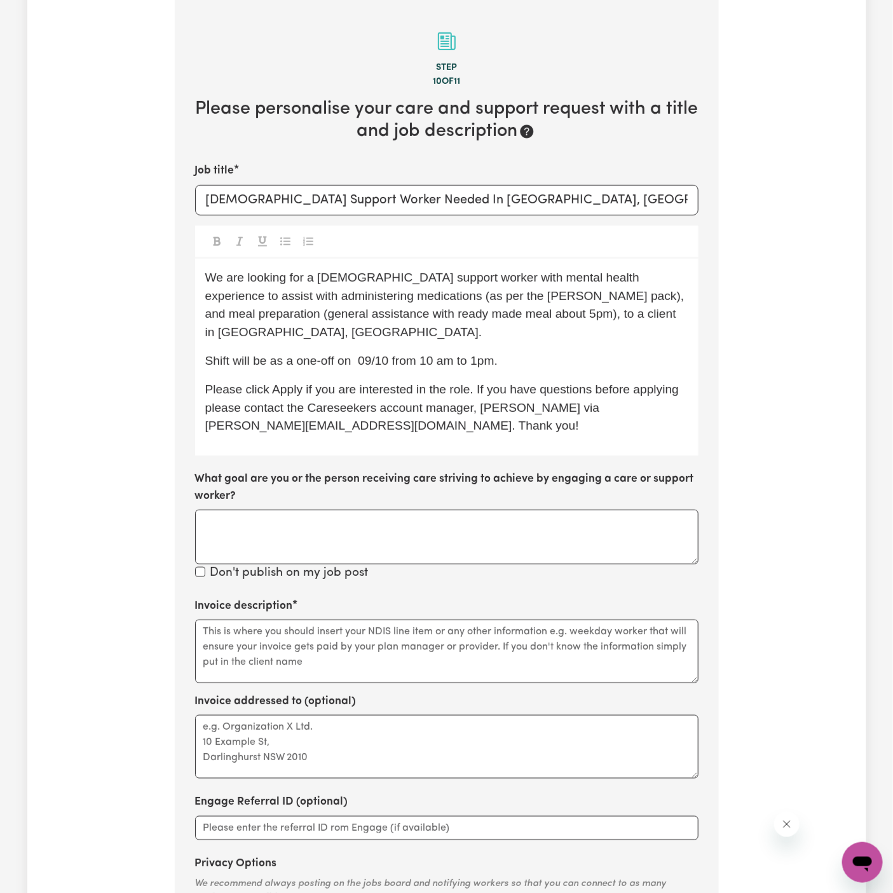
click at [669, 383] on span "Please click Apply if you are interested in the role. If you have questions bef…" at bounding box center [443, 408] width 477 height 50
click at [232, 410] on span "Please click Apply if you are interested in the role. If you have questions bef…" at bounding box center [445, 408] width 480 height 50
click at [222, 393] on span "Please click Apply if you are interested in the role. If you have questions bef…" at bounding box center [445, 408] width 480 height 50
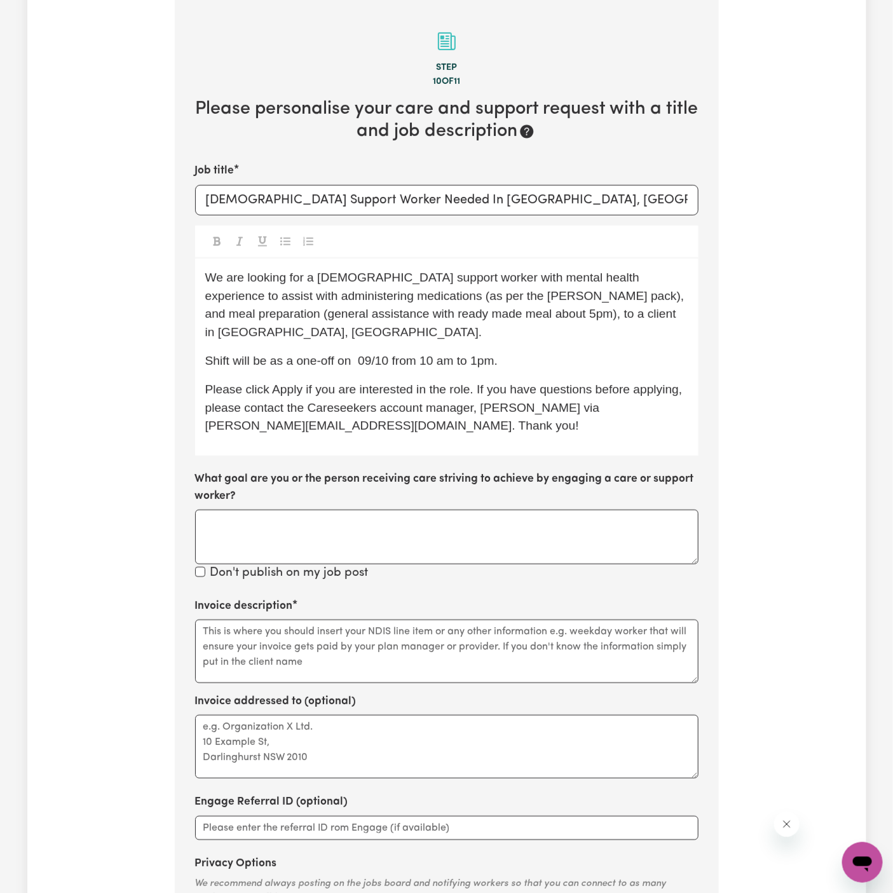
click at [480, 354] on span "Shift will be as a one-off on 09/10 from 10 am to 1pm." at bounding box center [351, 360] width 292 height 13
click at [475, 354] on span "Shift will be as a one-off on 09/10 from 10 am to 1pm." at bounding box center [351, 360] width 292 height 13
click at [432, 315] on span "We are looking for a female support worker with mental health experience to ass…" at bounding box center [446, 305] width 482 height 68
click at [428, 318] on span "We are looking for a female support worker with mental health experience to ass…" at bounding box center [446, 305] width 482 height 68
click at [553, 294] on span "We are looking for a female support worker with mental health experience to ass…" at bounding box center [446, 305] width 482 height 68
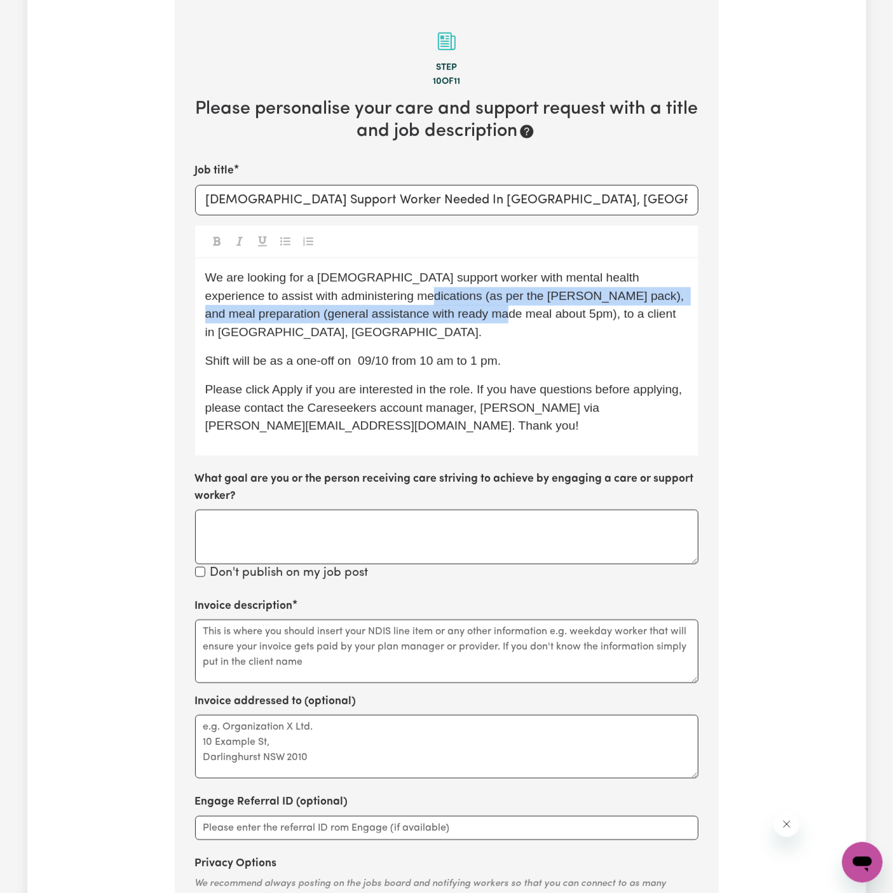
drag, startPoint x: 449, startPoint y: 314, endPoint x: 362, endPoint y: 297, distance: 88.7
click at [362, 297] on span "We are looking for a female support worker with mental health experience to ass…" at bounding box center [446, 305] width 482 height 68
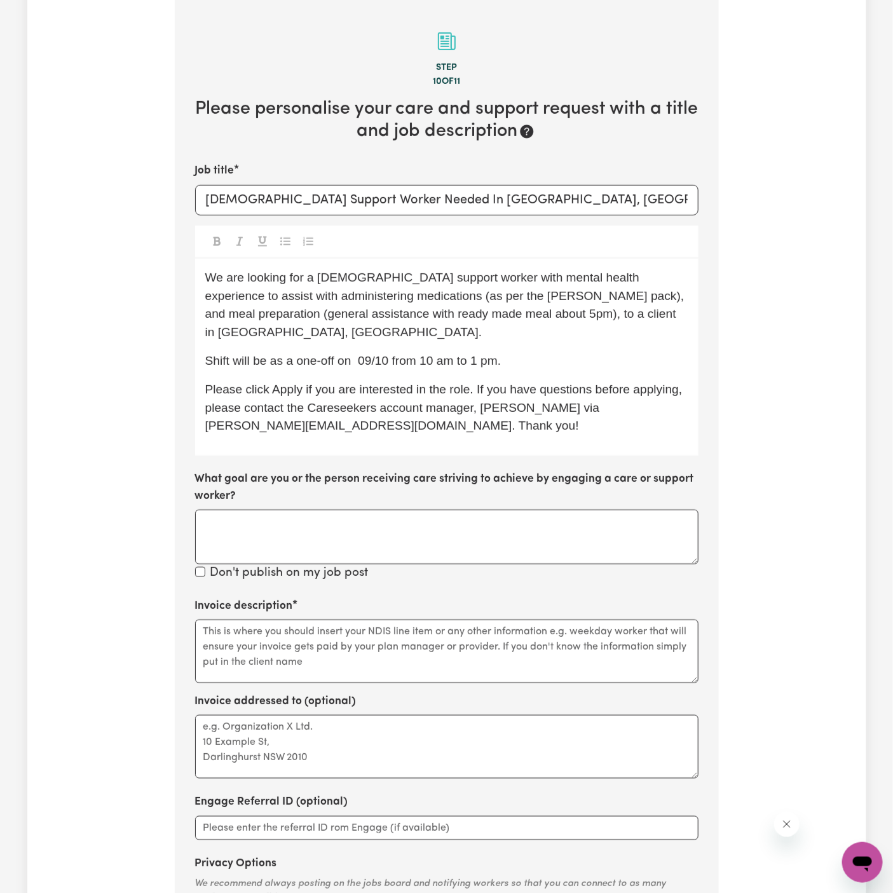
click at [438, 306] on p "We are looking for a female support worker with mental health experience to ass…" at bounding box center [446, 305] width 483 height 73
drag, startPoint x: 450, startPoint y: 313, endPoint x: 614, endPoint y: 300, distance: 164.4
click at [614, 300] on span "We are looking for a female support worker with mental health experience to ass…" at bounding box center [446, 305] width 482 height 68
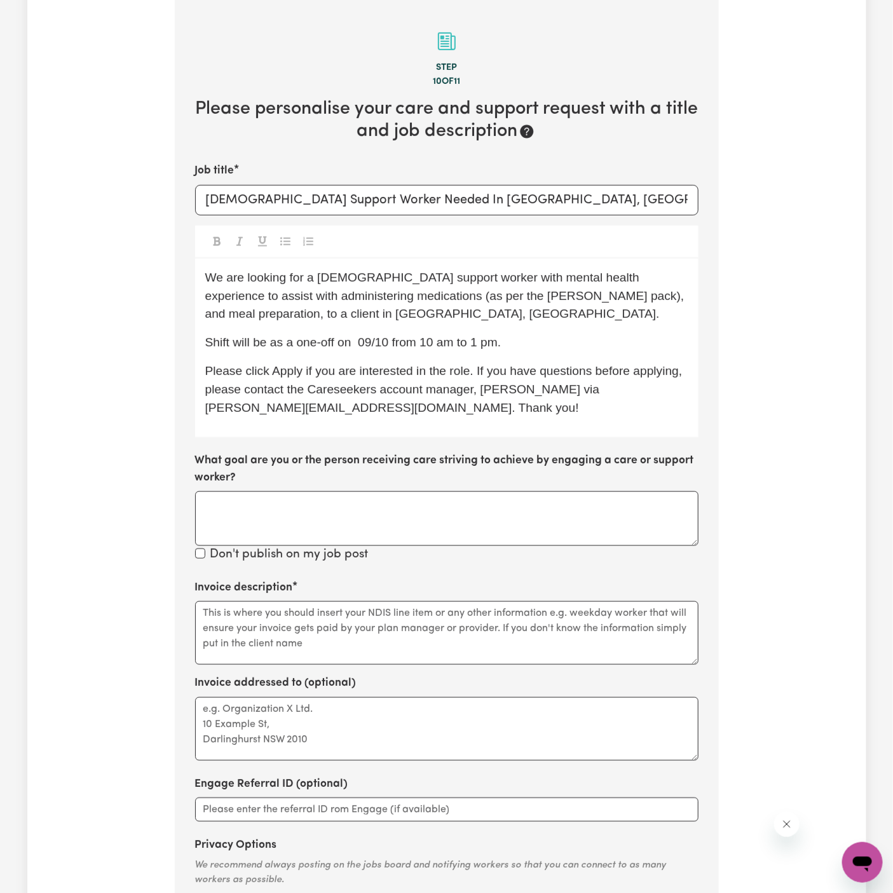
click at [392, 297] on span "We are looking for a female support worker with mental health experience to ass…" at bounding box center [446, 296] width 482 height 50
click at [545, 206] on input "Female Support Worker Needed In Baulkham Hills, NSW" at bounding box center [446, 200] width 503 height 31
click at [571, 325] on div "We are looking for a female support worker with mental health experience to ass…" at bounding box center [446, 348] width 503 height 179
click at [405, 289] on span "We are looking for a female support worker with mental health experience to ass…" at bounding box center [446, 296] width 482 height 50
drag, startPoint x: 440, startPoint y: 278, endPoint x: 482, endPoint y: 278, distance: 41.9
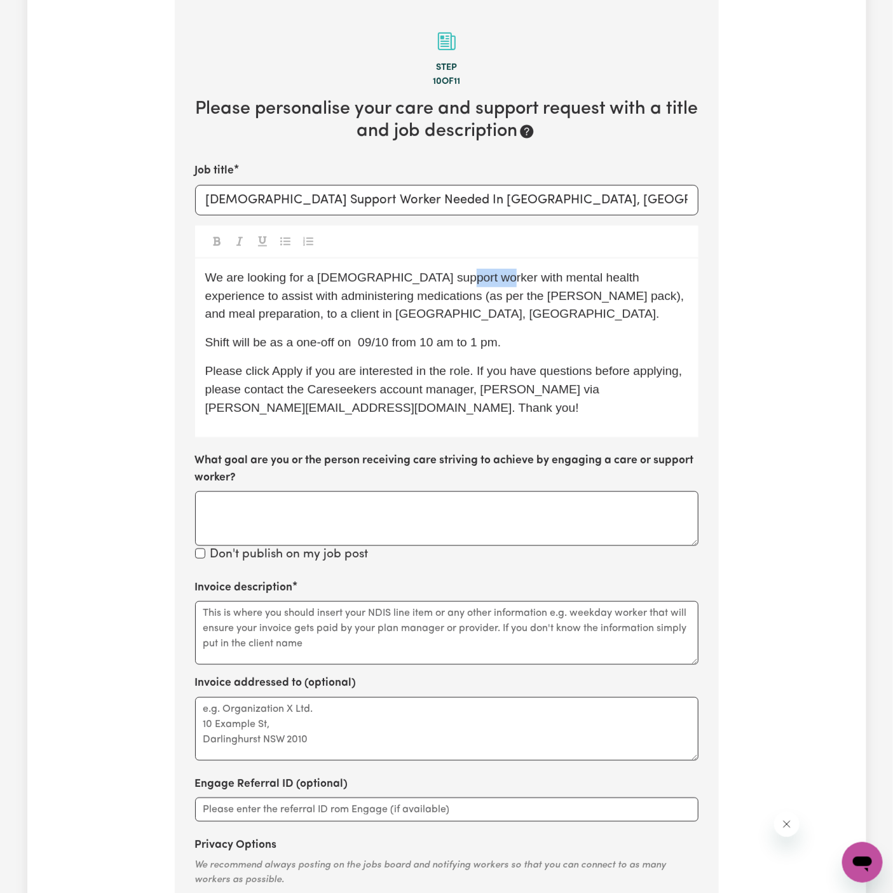
click at [482, 278] on span "We are looking for a female support worker with mental health experience to ass…" at bounding box center [446, 296] width 482 height 50
click at [607, 283] on span "We are looking for a female support worker with mental health experience to ass…" at bounding box center [446, 296] width 482 height 50
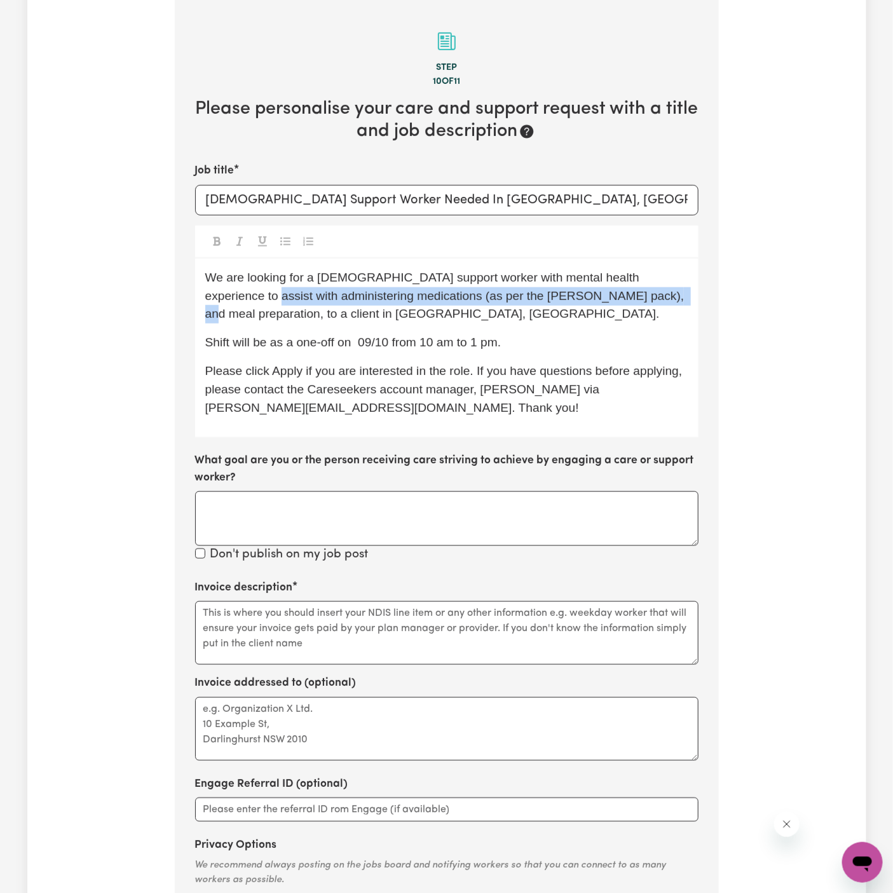
drag, startPoint x: 205, startPoint y: 300, endPoint x: 611, endPoint y: 300, distance: 405.4
click at [611, 300] on span "We are looking for a female support worker with mental health experience to ass…" at bounding box center [446, 296] width 482 height 50
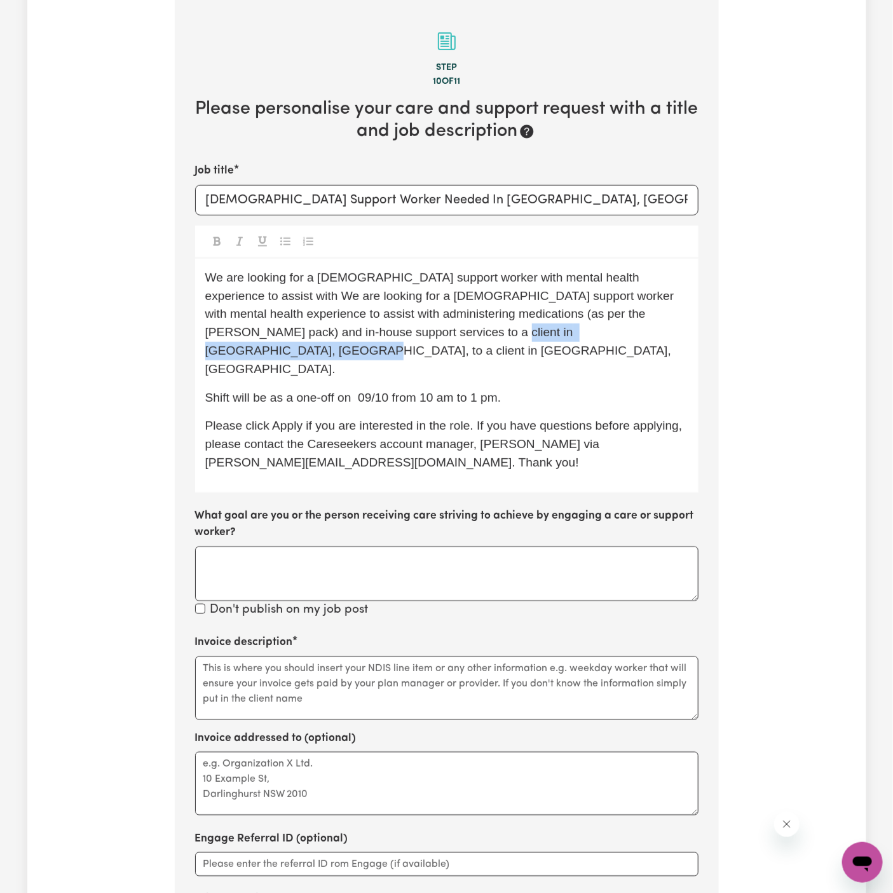
drag, startPoint x: 364, startPoint y: 336, endPoint x: 635, endPoint y: 331, distance: 271.4
click at [635, 332] on p "We are looking for a female support worker with mental health experience to ass…" at bounding box center [446, 324] width 483 height 110
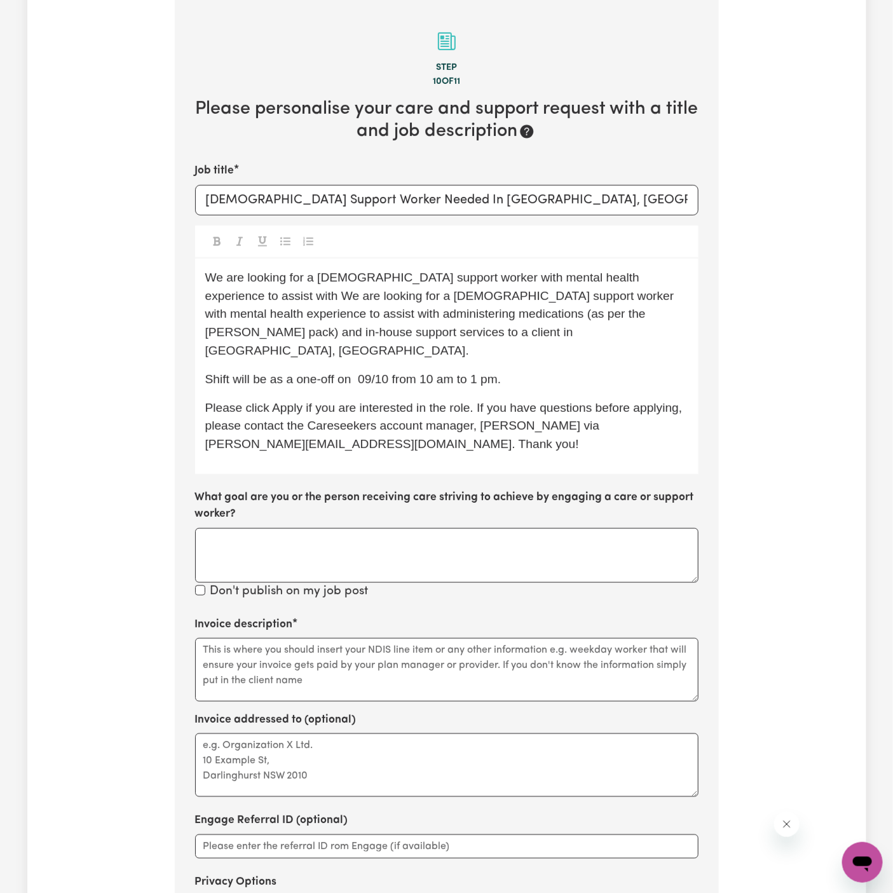
click at [463, 276] on span "We are looking for a female support worker with mental health experience to ass…" at bounding box center [441, 314] width 472 height 86
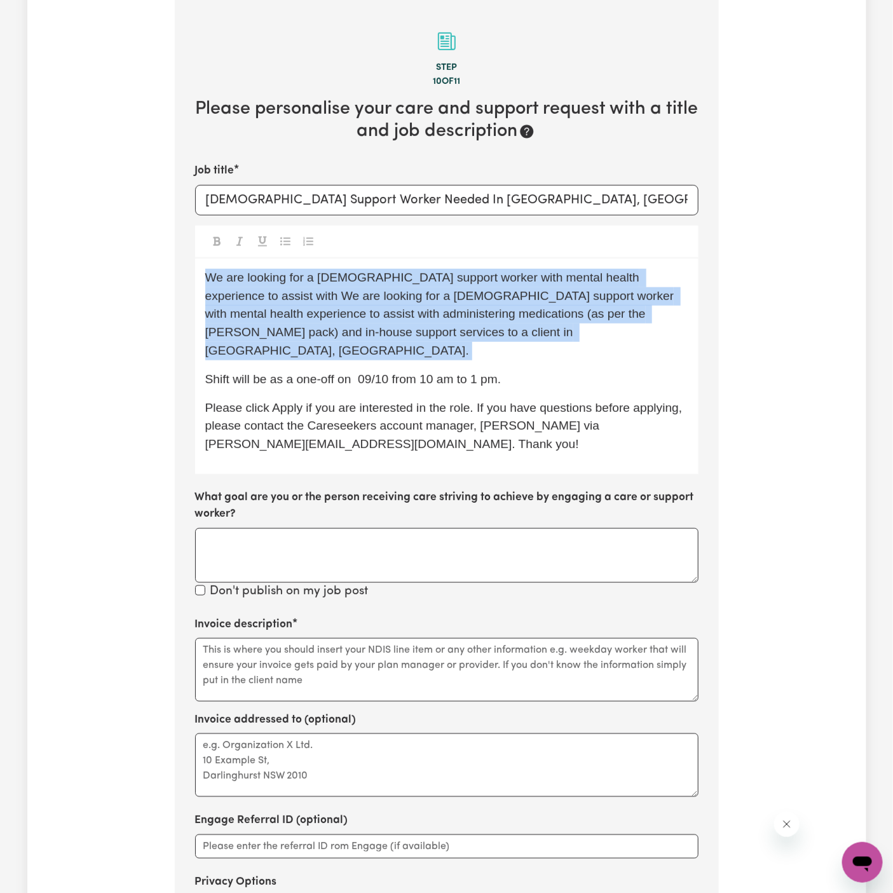
click at [463, 276] on span "We are looking for a female support worker with mental health experience to ass…" at bounding box center [441, 314] width 472 height 86
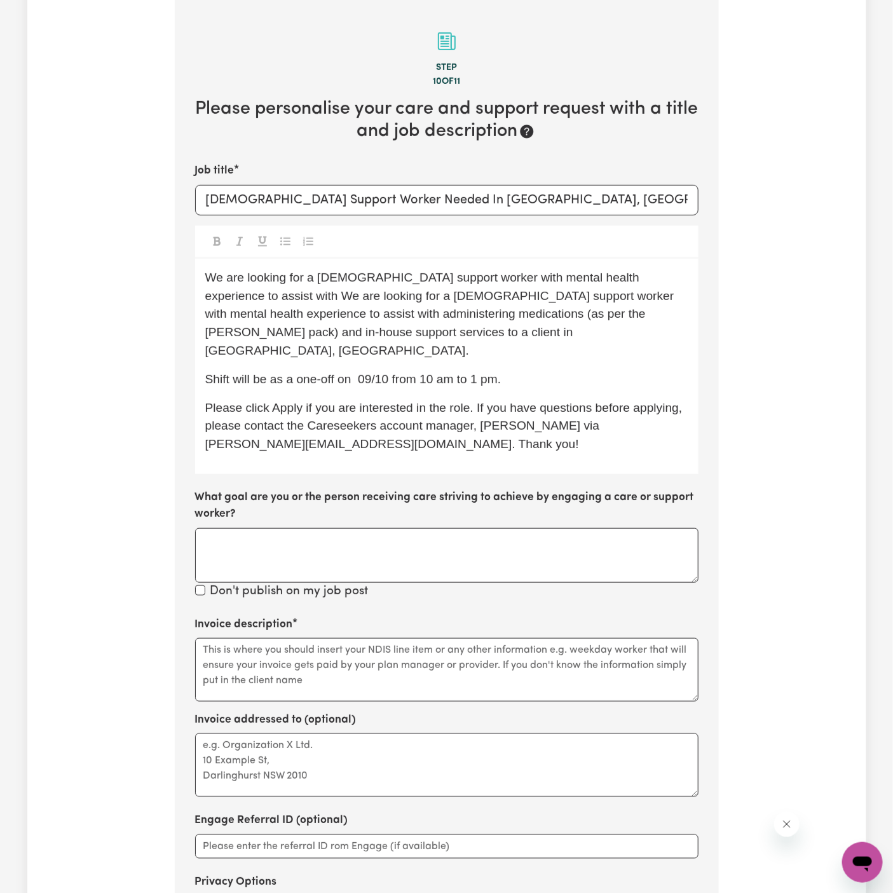
click at [463, 276] on span "We are looking for a female support worker with mental health experience to ass…" at bounding box center [441, 314] width 472 height 86
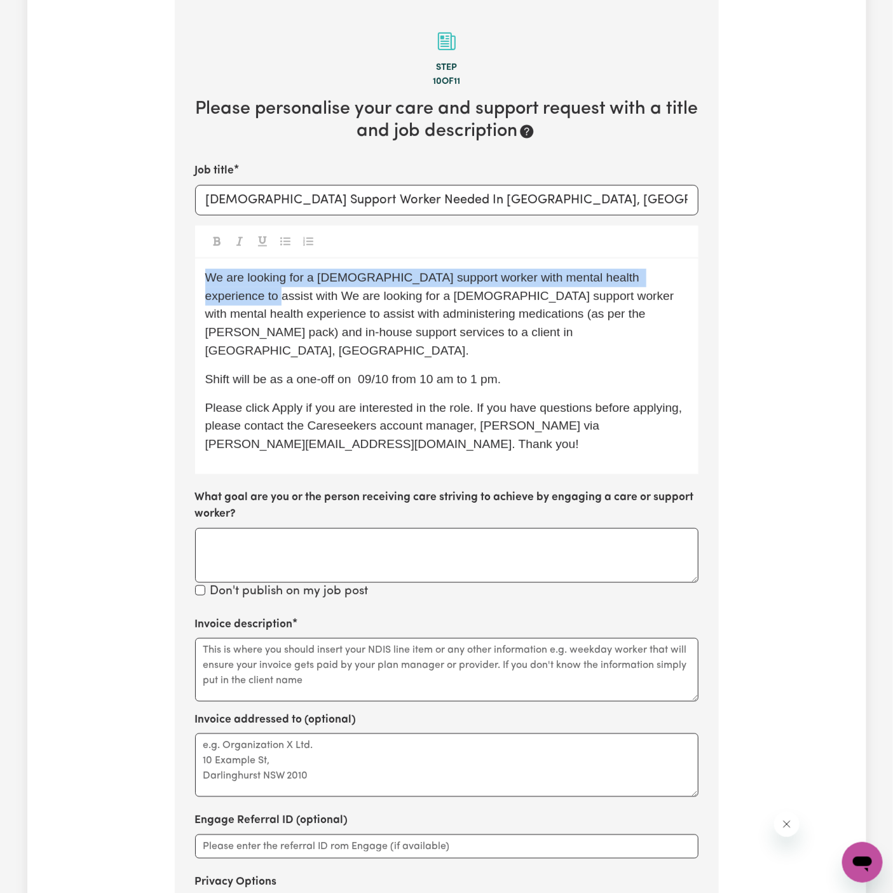
drag, startPoint x: 689, startPoint y: 280, endPoint x: 178, endPoint y: 261, distance: 511.9
click at [178, 261] on section "Step 10 of 11 Please personalise your care and support request with a title and…" at bounding box center [447, 499] width 544 height 999
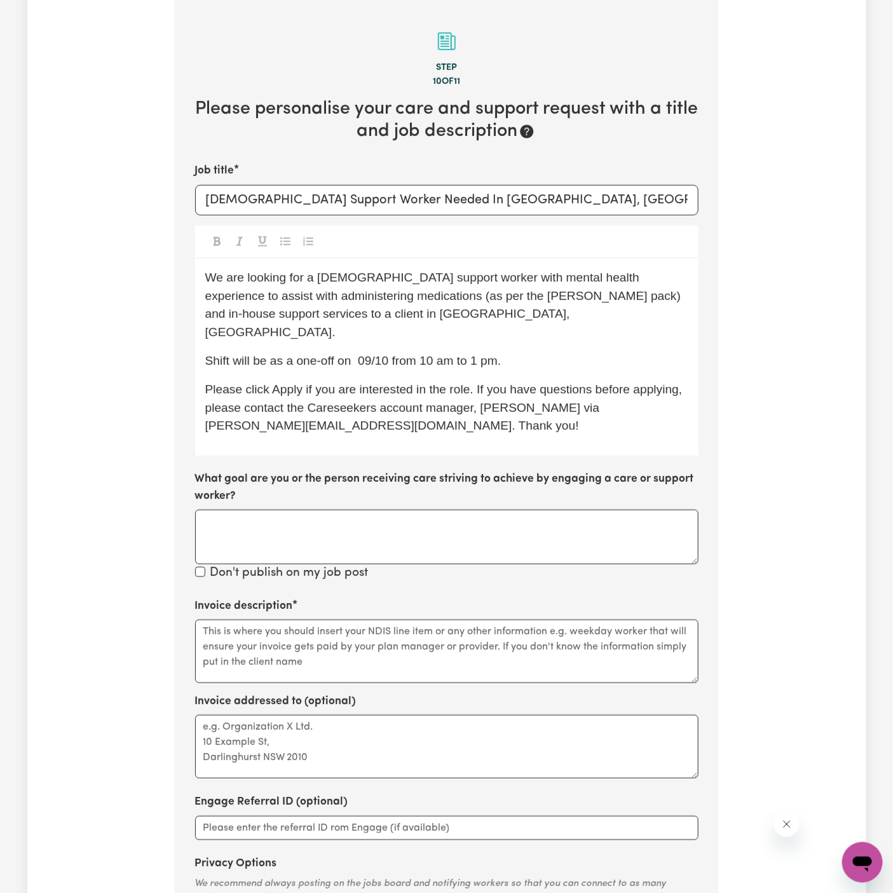
click at [496, 354] on span "Shift will be as a one-off on 09/10 from 10 am to 1 pm." at bounding box center [353, 360] width 296 height 13
click at [440, 424] on div "We are looking for a female support worker with mental health experience to ass…" at bounding box center [446, 357] width 503 height 197
click at [425, 634] on textarea "Invoice description" at bounding box center [446, 652] width 503 height 64
click at [433, 352] on p "Shift will be as a one-off on 09/10 from 10 am to 1 pm." at bounding box center [446, 361] width 483 height 18
click at [390, 623] on textarea "Invoice description" at bounding box center [446, 652] width 503 height 64
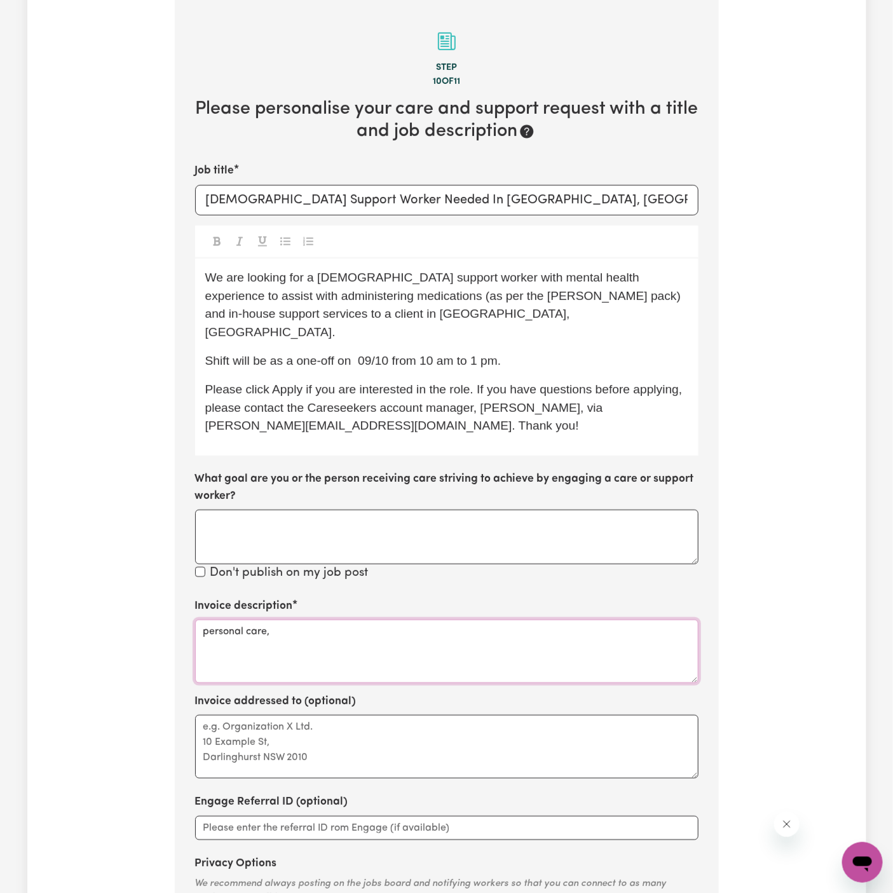
paste textarea "Social companionship"
click at [421, 620] on textarea "personal care, Social companionship" at bounding box center [446, 652] width 503 height 64
type textarea "personal care, Social companionship, domestic assistance"
click at [337, 722] on textarea "Invoice addressed to (optional)" at bounding box center [446, 747] width 503 height 64
click at [278, 715] on textarea "Invoice addressed to (optional)" at bounding box center [446, 747] width 503 height 64
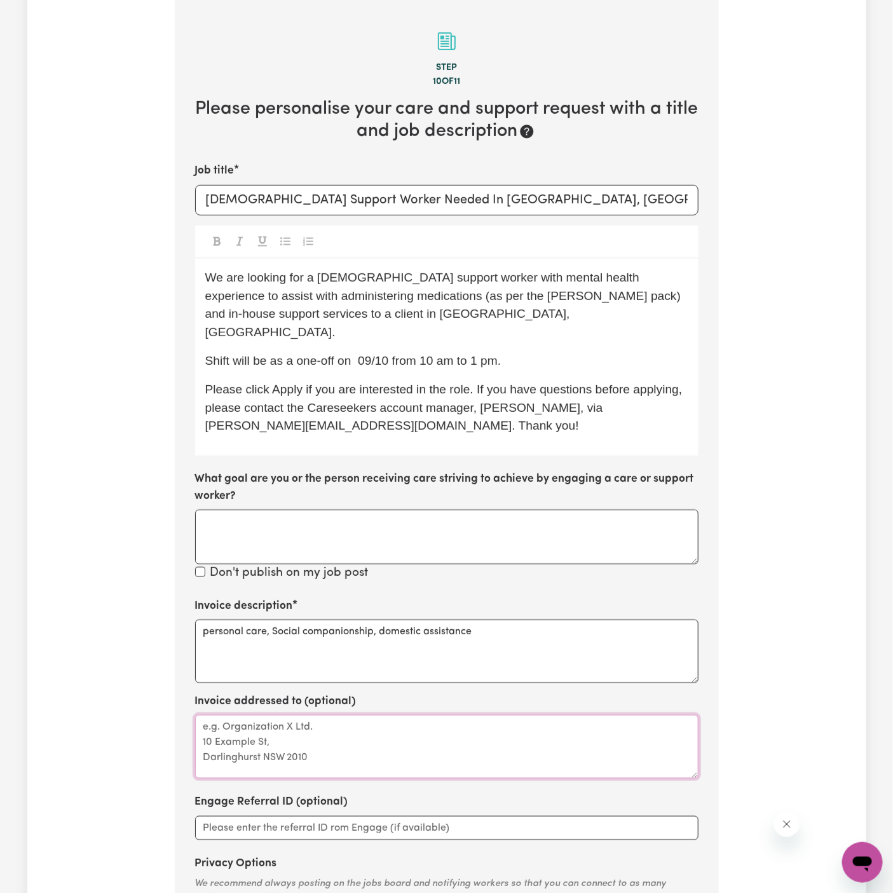
click at [278, 715] on textarea "Invoice addressed to (optional)" at bounding box center [446, 747] width 503 height 64
paste textarea "We R Family"
type textarea "c/o We R Family"
click at [358, 354] on span "Shift will be as a one-off on 09/10 from 10 am to 1 pm." at bounding box center [353, 360] width 296 height 13
click at [359, 354] on span "Shift will be as a one-off on Thursday 09/10 from 10 am to 1 pm." at bounding box center [366, 360] width 322 height 13
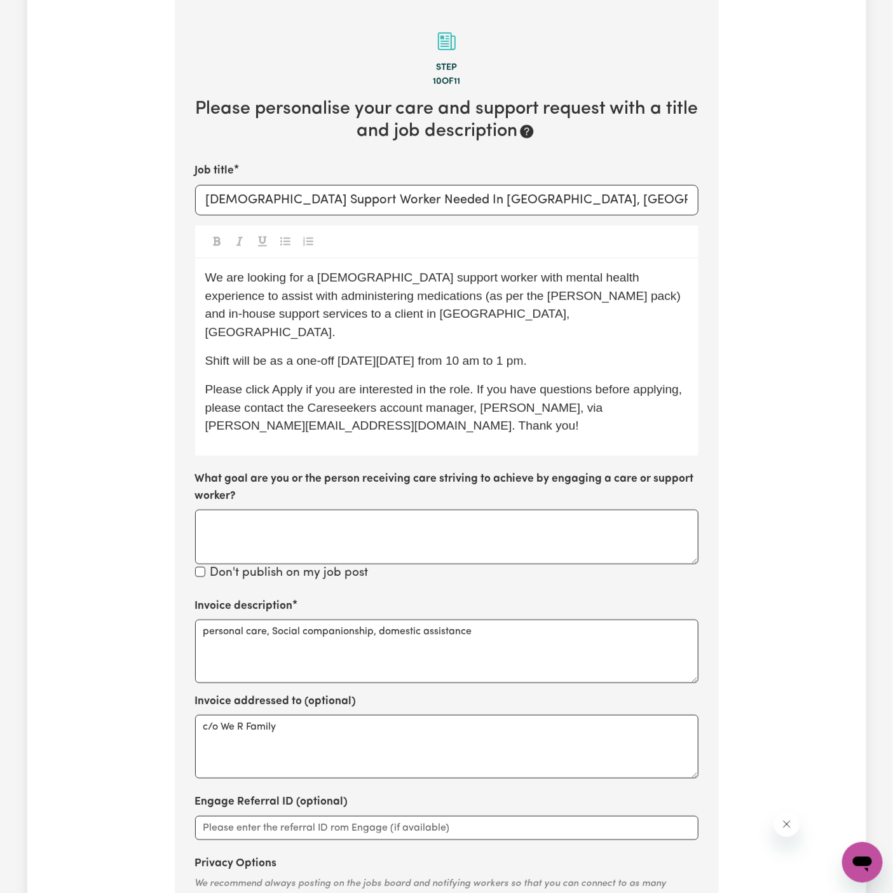
click at [421, 352] on p "Shift will be as a one-off on Thursday 09/10 from 10 am to 1 pm." at bounding box center [446, 361] width 483 height 18
click at [456, 354] on span "Shift will be as a one-off on Thursday 09/10 from 10 am to 1 pm." at bounding box center [366, 360] width 322 height 13
click at [396, 354] on span "Shift will be as a one-off on Thursday 09/10, from 10 am to 1 pm." at bounding box center [367, 360] width 325 height 13
click at [410, 358] on div "We are looking for a female support worker with mental health experience to ass…" at bounding box center [446, 357] width 503 height 197
click at [402, 383] on span "Please click Apply if you are interested in the role. If you have questions bef…" at bounding box center [445, 408] width 480 height 50
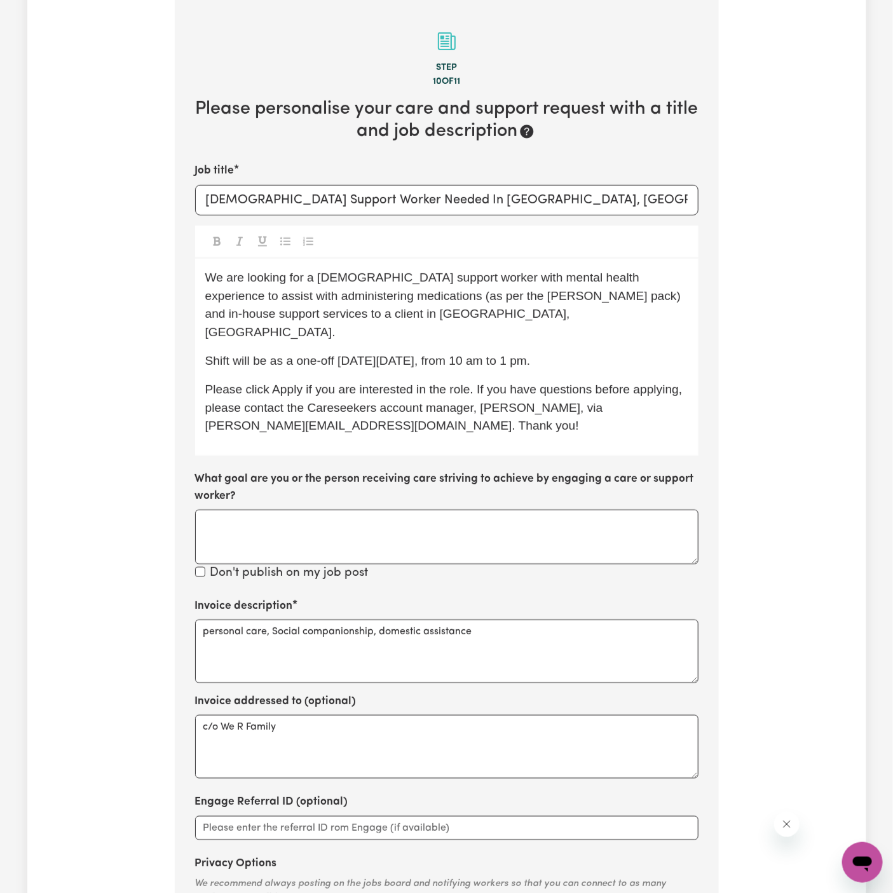
click at [297, 327] on div "We are looking for a female support worker with mental health experience to ass…" at bounding box center [446, 357] width 503 height 197
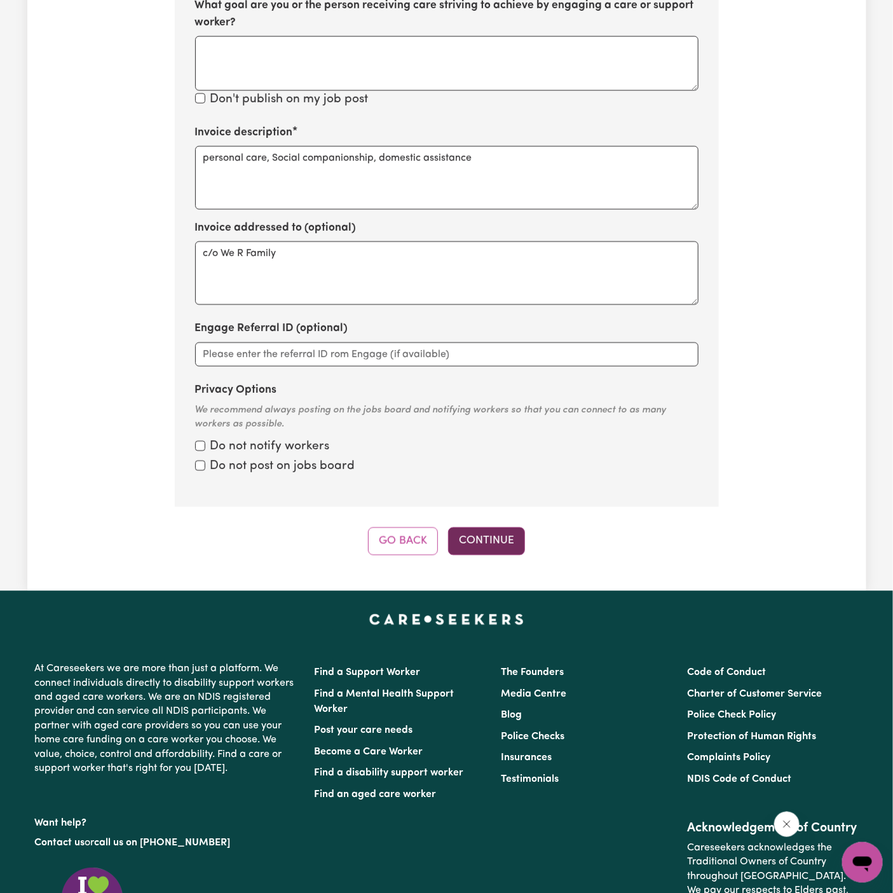
click at [495, 531] on button "Continue" at bounding box center [486, 541] width 77 height 28
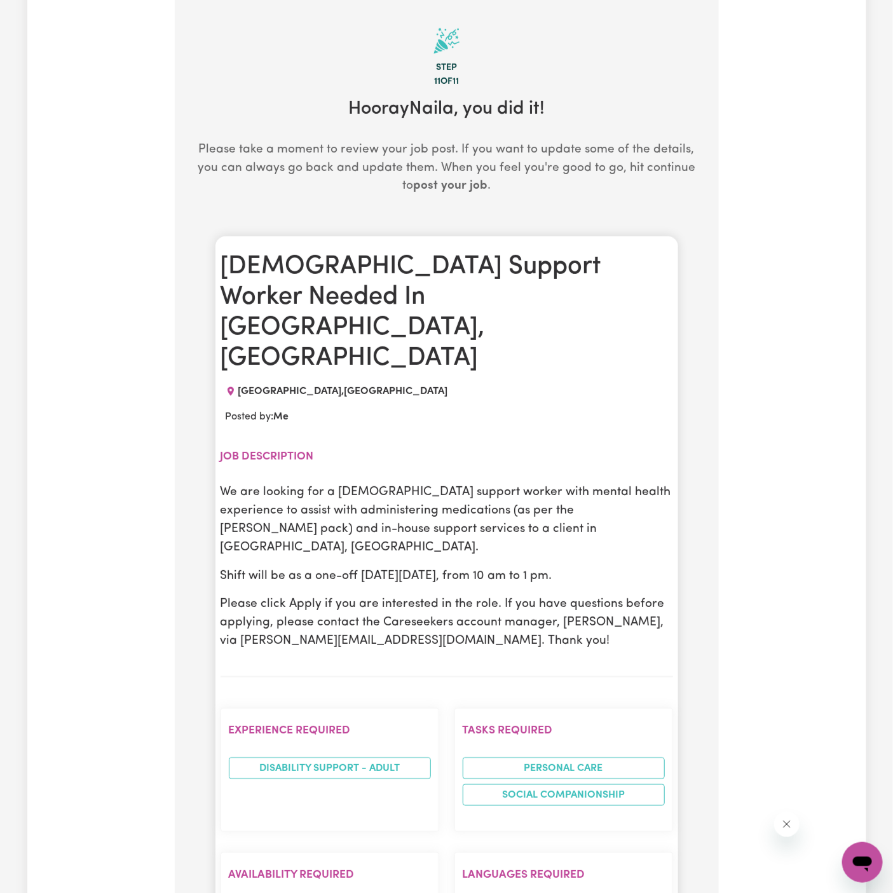
scroll to position [386, 0]
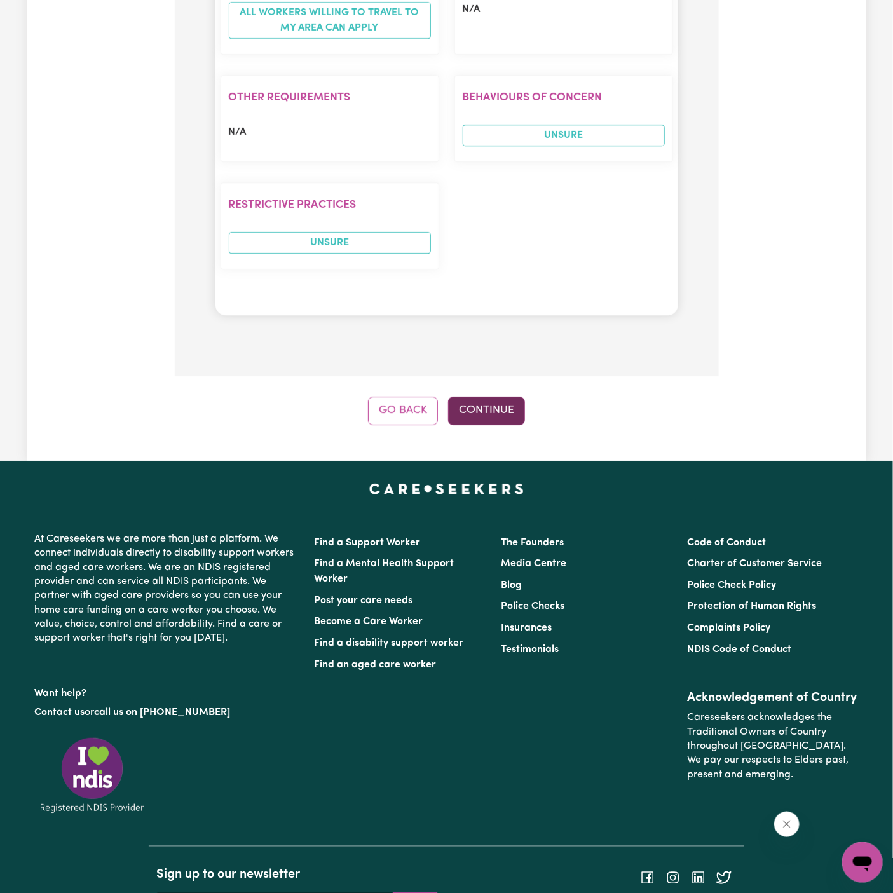
click at [499, 397] on button "Continue" at bounding box center [486, 411] width 77 height 28
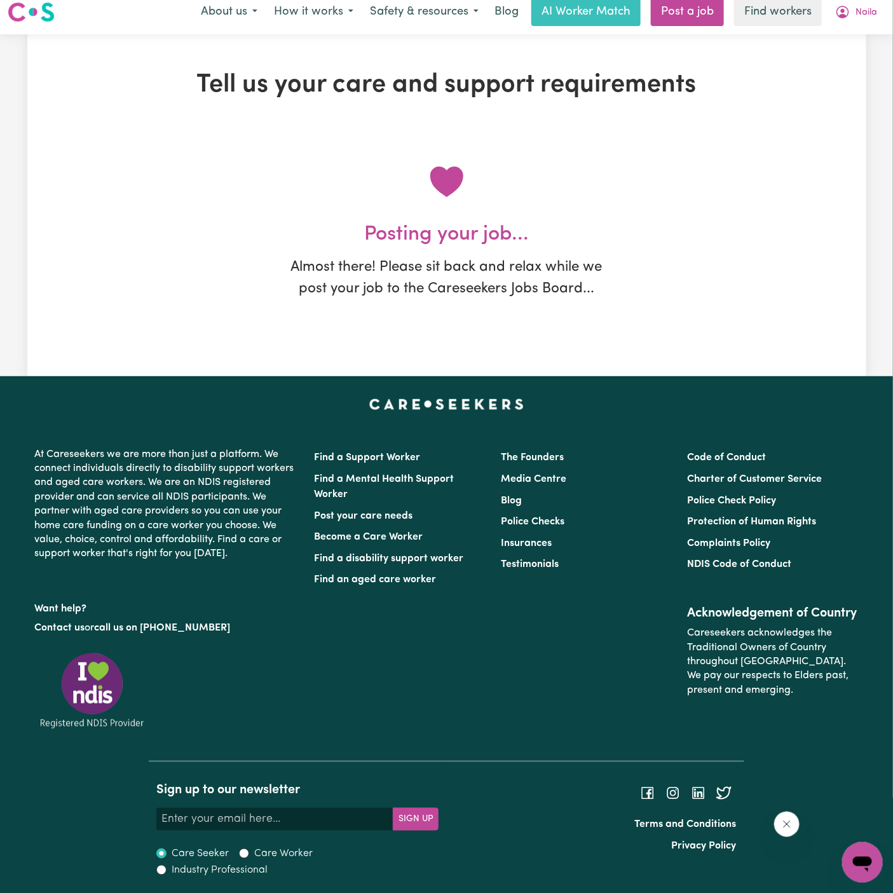
scroll to position [0, 0]
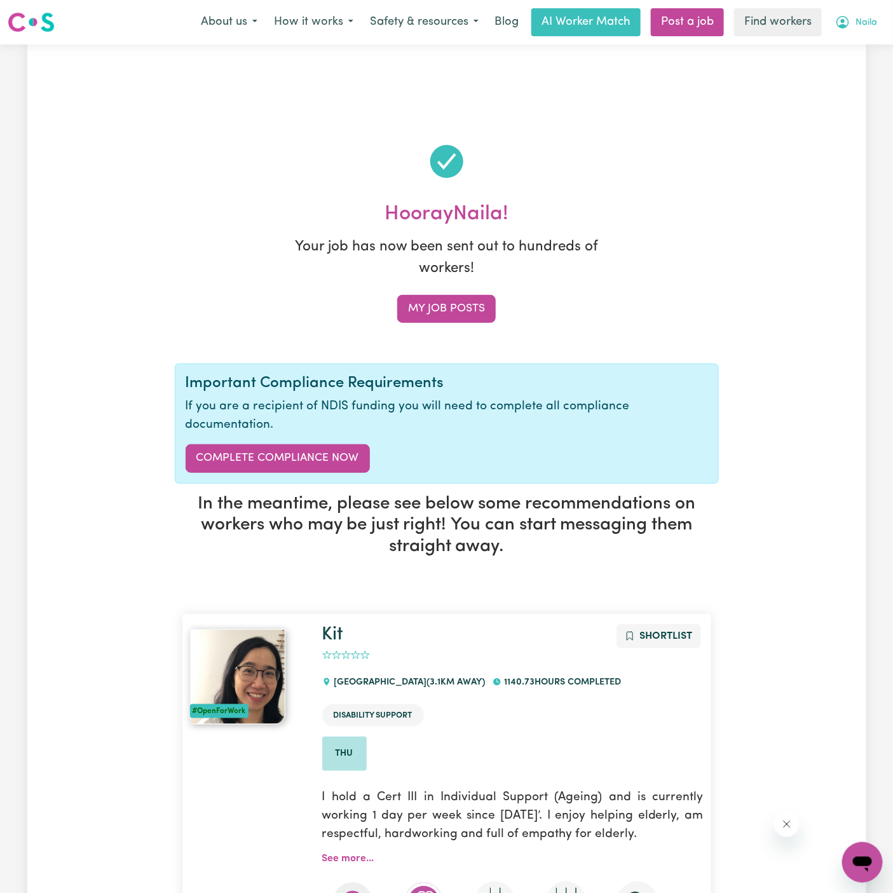
click at [869, 18] on span "Naila" at bounding box center [866, 23] width 22 height 14
click at [868, 51] on link "My Dashboard" at bounding box center [834, 49] width 100 height 24
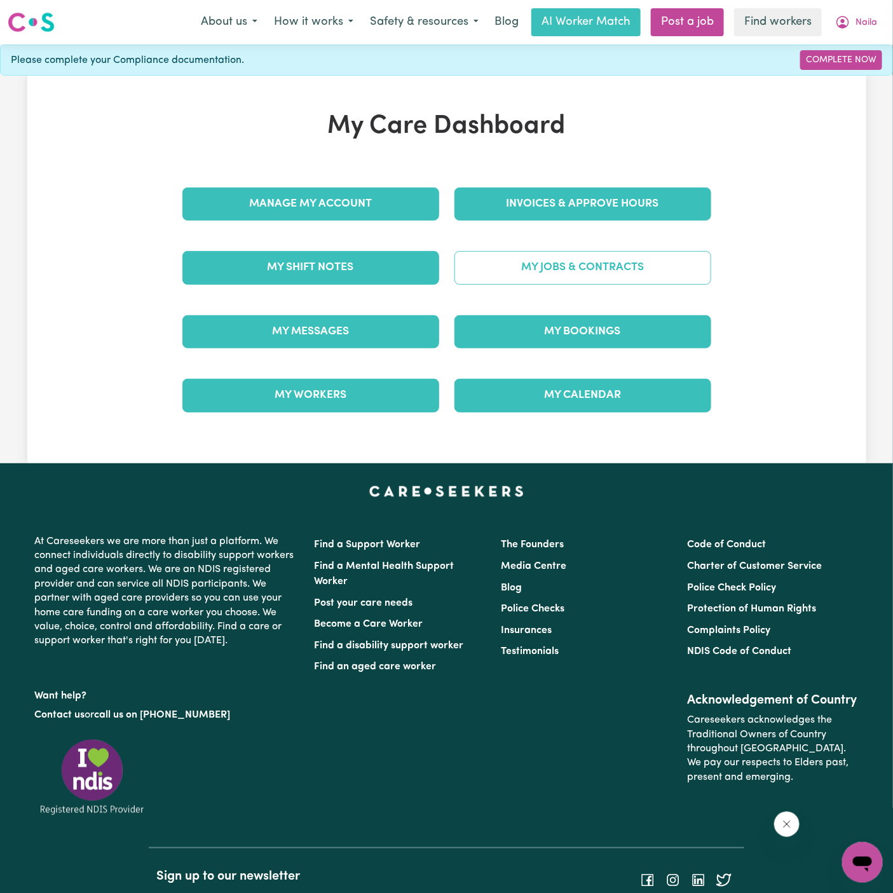
click at [595, 271] on link "My Jobs & Contracts" at bounding box center [582, 267] width 257 height 33
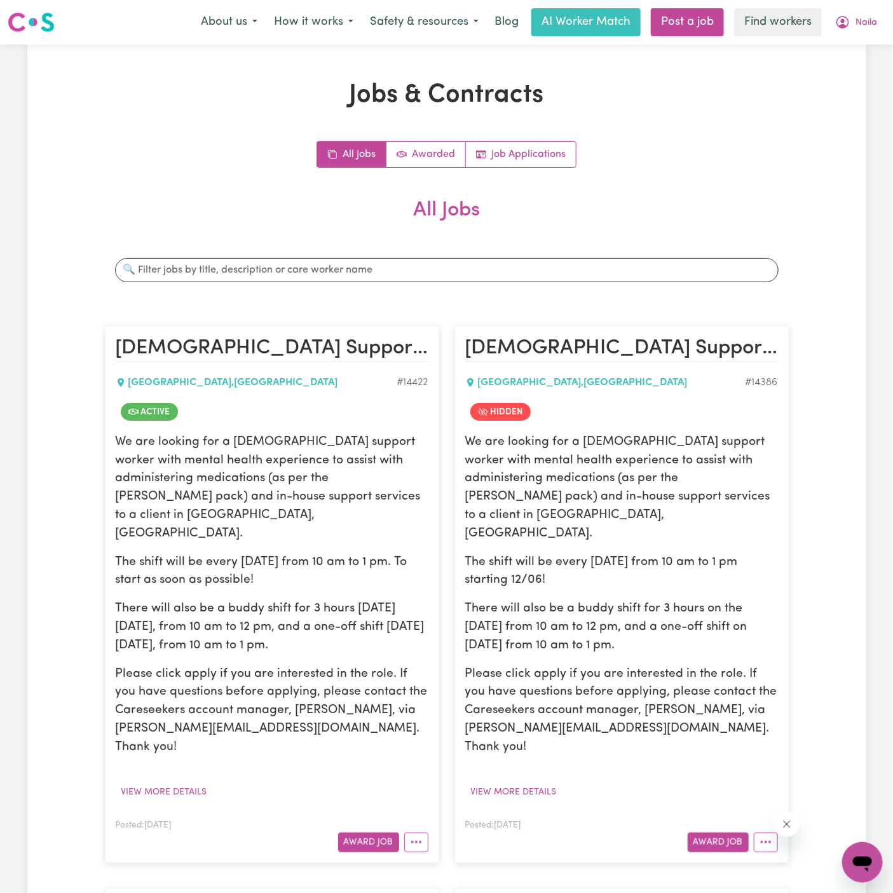
click at [322, 433] on p "We are looking for a female support worker with mental health experience to ass…" at bounding box center [272, 488] width 313 height 110
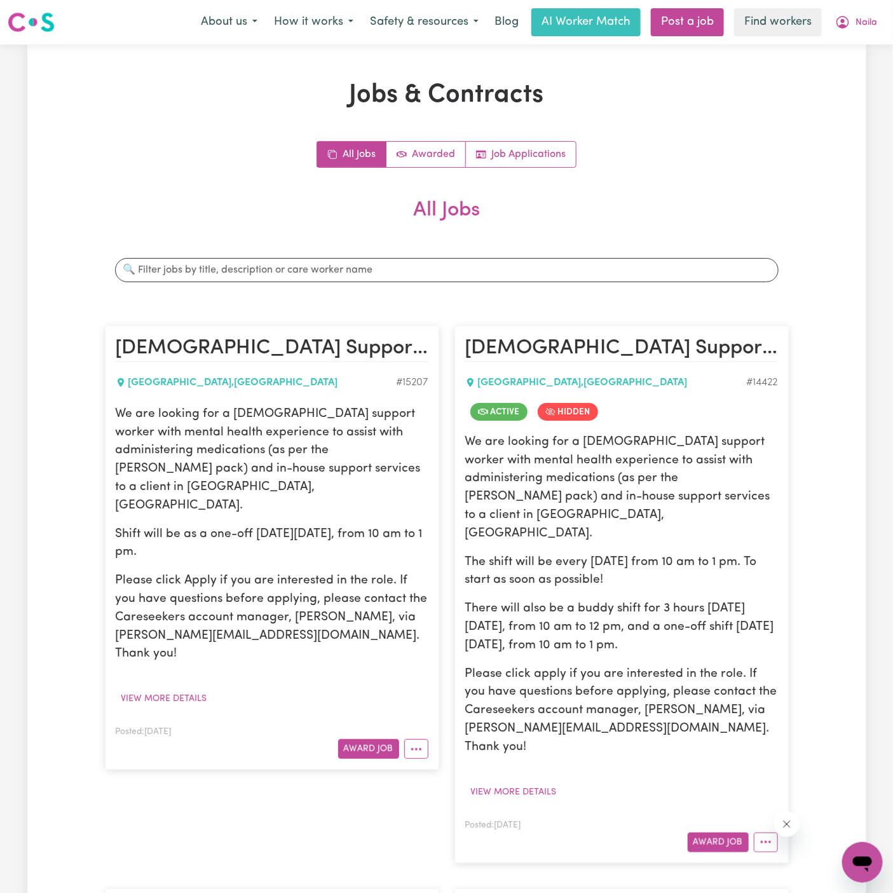
click at [131, 430] on p "We are looking for a female support worker with mental health experience to ass…" at bounding box center [272, 460] width 313 height 110
drag, startPoint x: 113, startPoint y: 411, endPoint x: 263, endPoint y: 508, distance: 178.7
click at [263, 508] on article "Female Support Worker Needed In Baulkham Hills, NSW BAULKHAM HILLS , New South …" at bounding box center [272, 547] width 334 height 444
copy div "We are looking for a female support worker with mental health experience to ass…"
click at [878, 27] on button "Naila" at bounding box center [856, 22] width 58 height 27
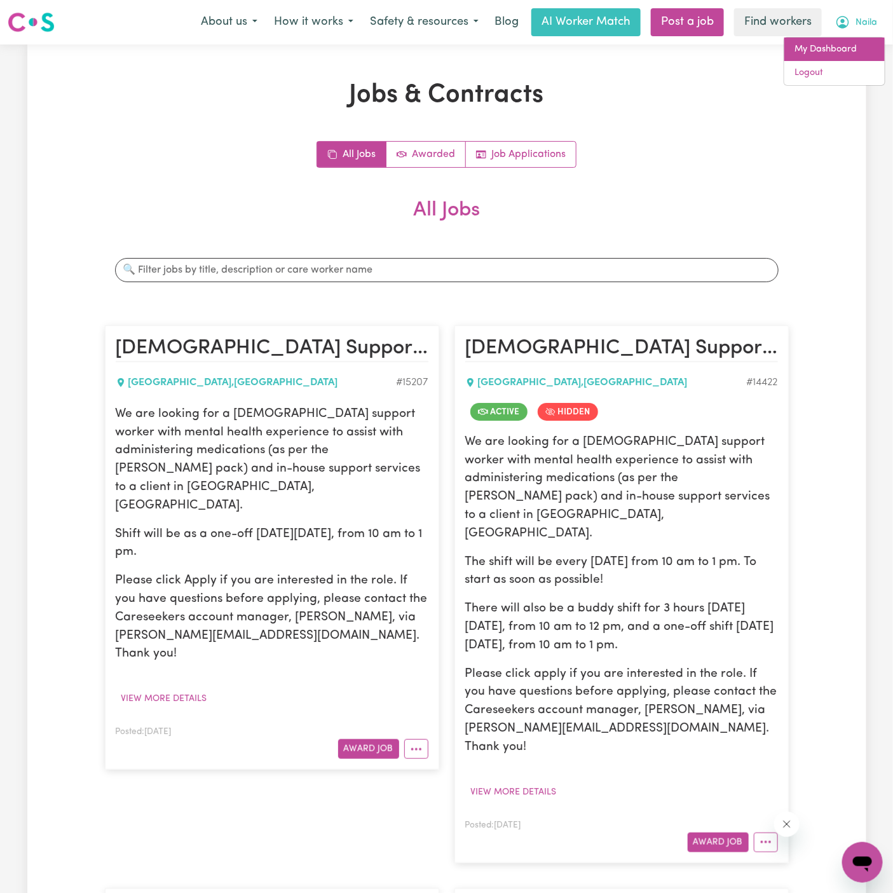
click at [861, 45] on link "My Dashboard" at bounding box center [834, 49] width 100 height 24
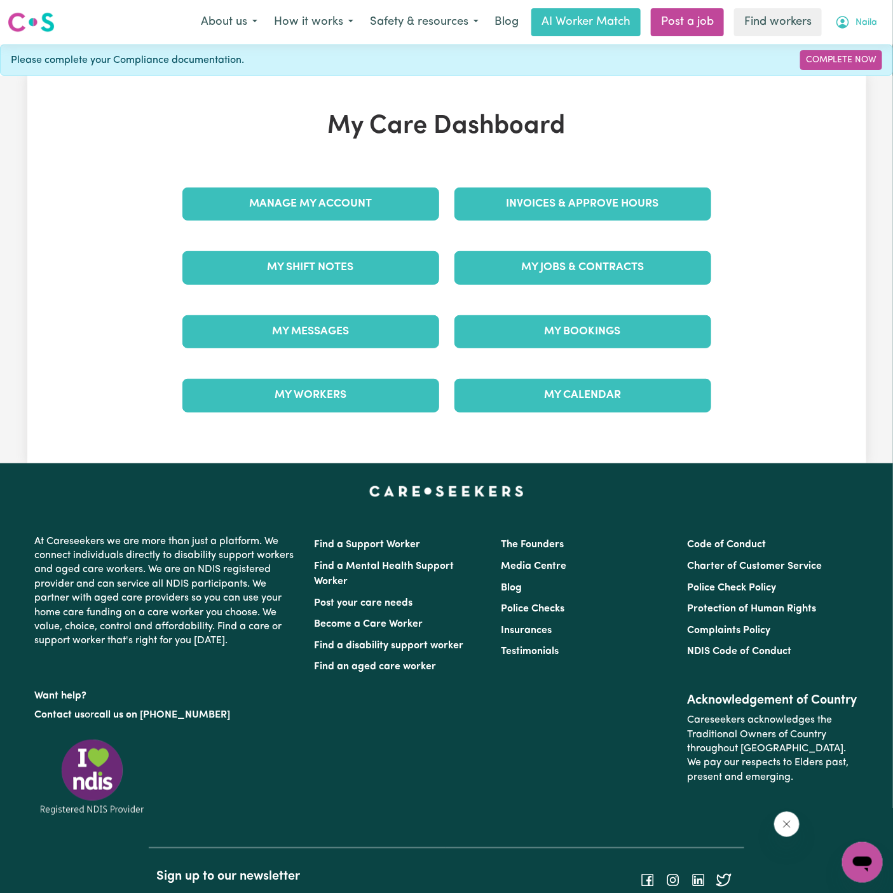
click at [863, 18] on span "Naila" at bounding box center [866, 23] width 22 height 14
click at [856, 75] on link "Logout" at bounding box center [834, 73] width 100 height 24
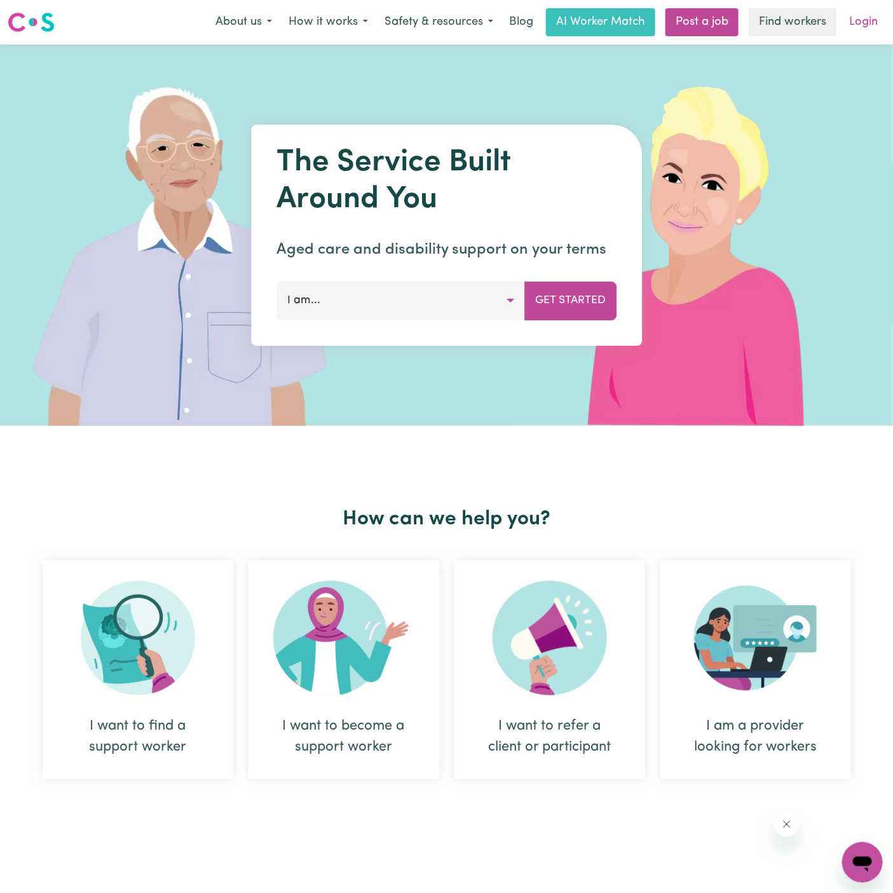
click at [864, 8] on link "Login" at bounding box center [863, 22] width 44 height 28
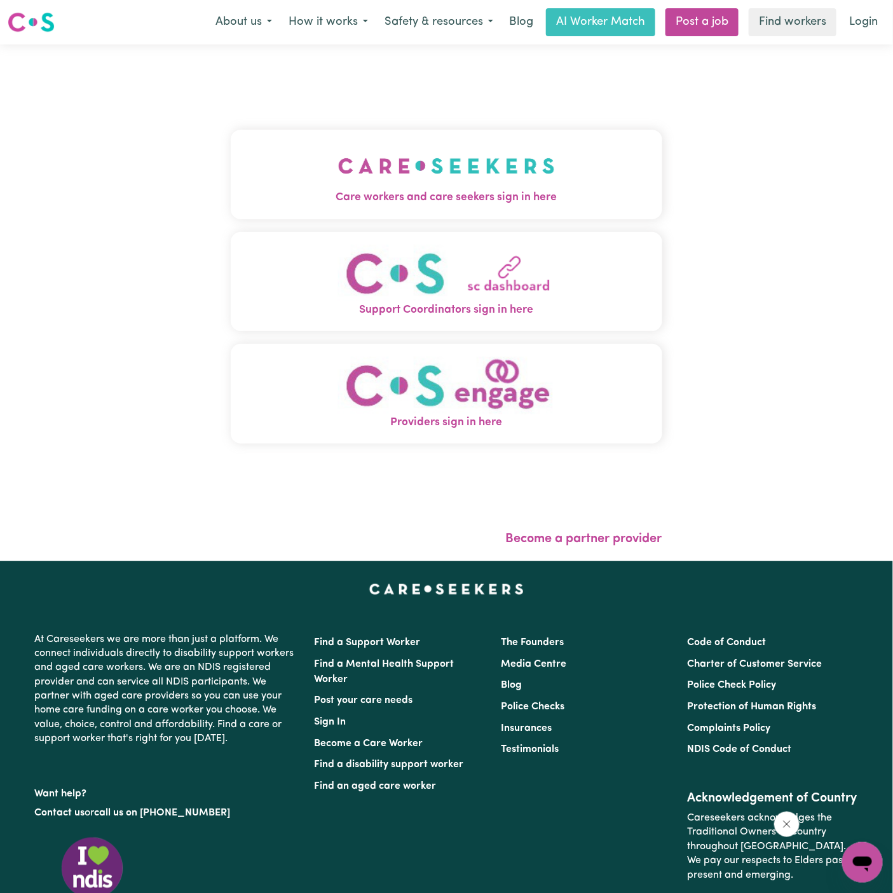
click at [397, 203] on span "Care workers and care seekers sign in here" at bounding box center [446, 197] width 431 height 17
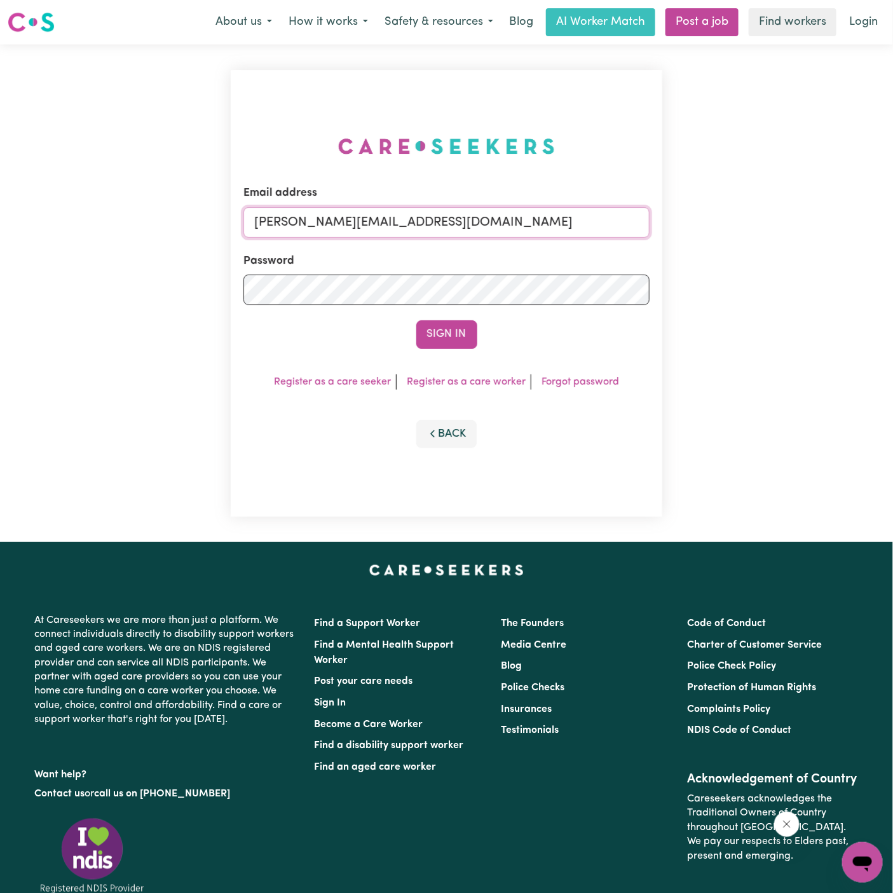
click at [587, 219] on input "[PERSON_NAME][EMAIL_ADDRESS][DOMAIN_NAME]" at bounding box center [446, 222] width 406 height 31
drag, startPoint x: 320, startPoint y: 222, endPoint x: 768, endPoint y: 220, distance: 448.6
click at [768, 220] on div "Email address superuser~hsgill1336719@gmail.com Password Sign In Register as a …" at bounding box center [446, 293] width 893 height 498
type input "superuser~AnthonyKayEHS@careseekers.com.au"
click at [416, 320] on button "Sign In" at bounding box center [446, 334] width 61 height 28
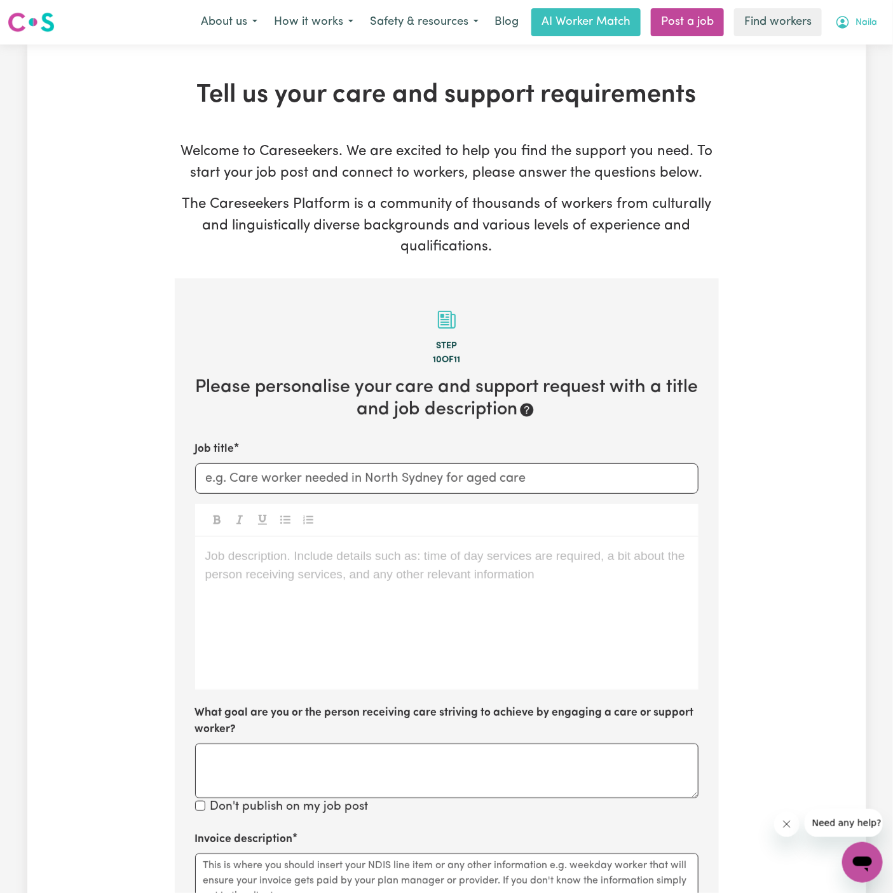
click at [858, 26] on span "Naila" at bounding box center [866, 23] width 22 height 14
click at [858, 43] on link "My Dashboard" at bounding box center [834, 49] width 100 height 24
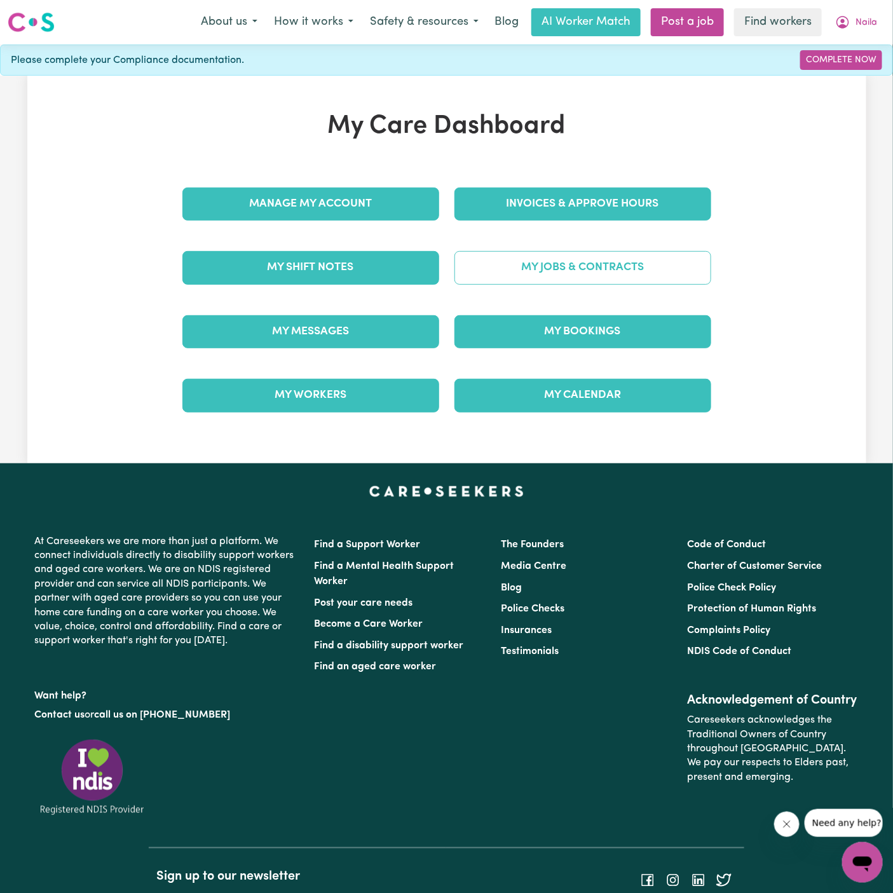
click at [594, 268] on link "My Jobs & Contracts" at bounding box center [582, 267] width 257 height 33
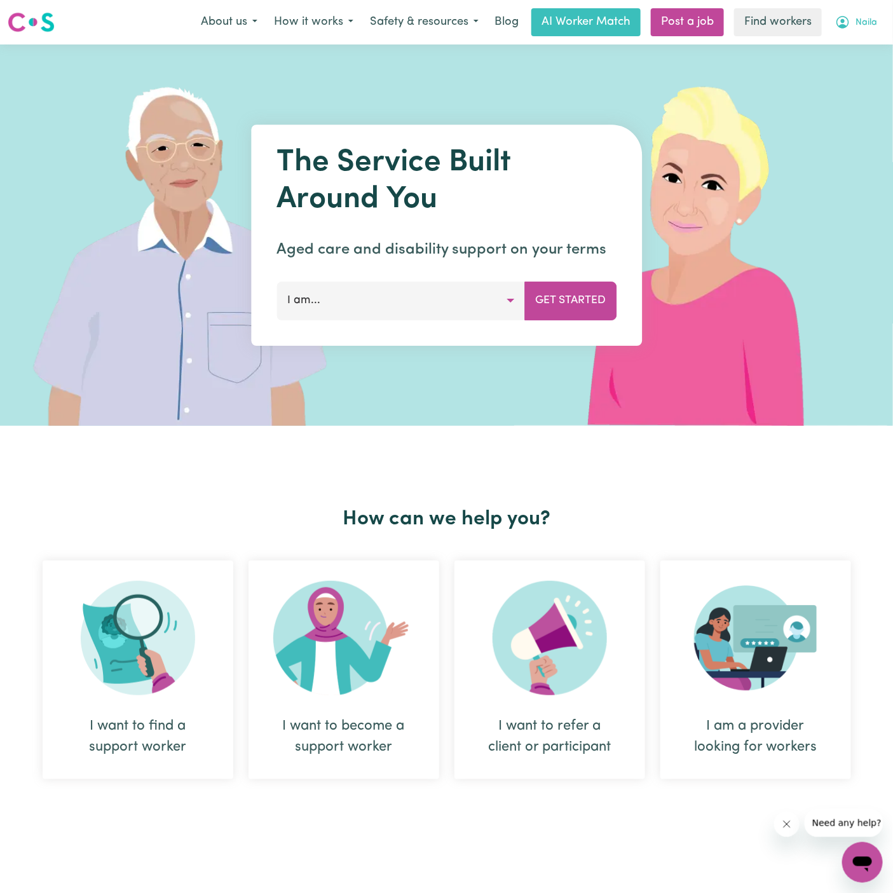
click at [872, 13] on button "Naila" at bounding box center [856, 22] width 58 height 27
click at [841, 45] on link "My Dashboard" at bounding box center [834, 49] width 100 height 24
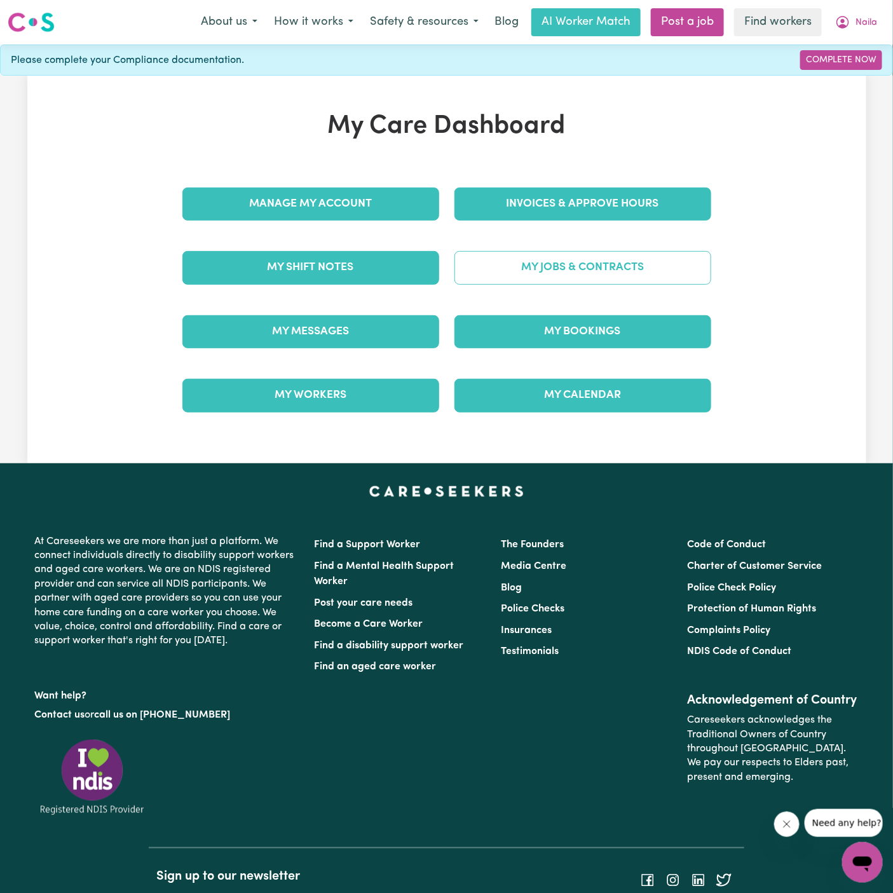
click at [577, 280] on link "My Jobs & Contracts" at bounding box center [582, 267] width 257 height 33
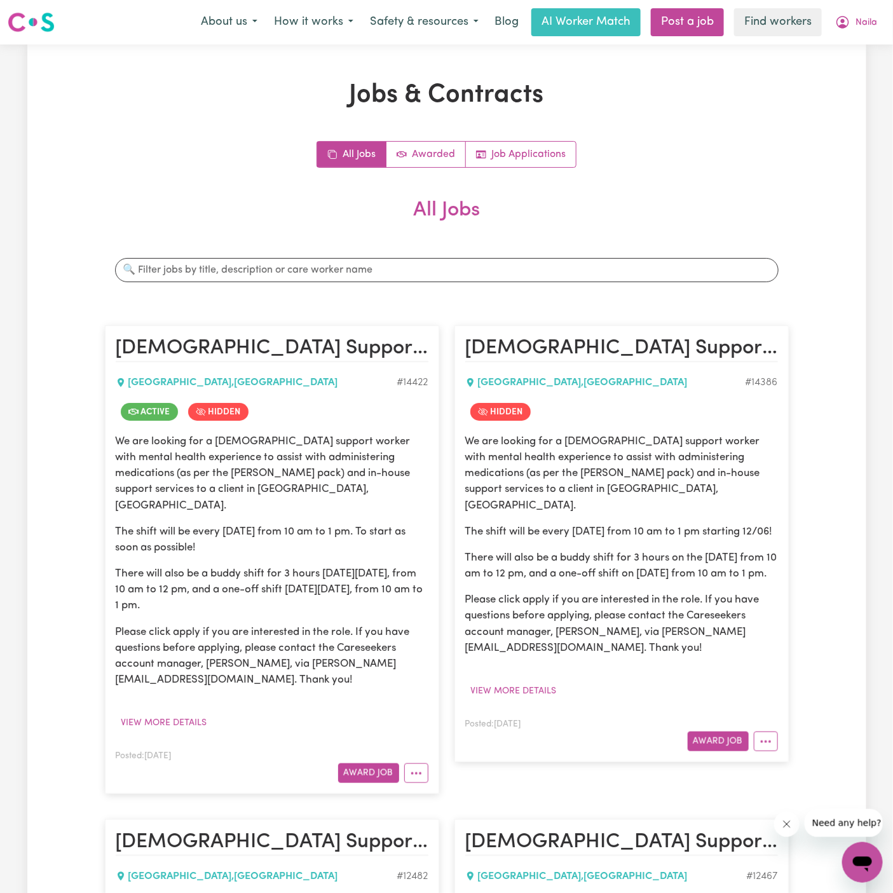
click at [259, 445] on p "We are looking for a female support worker with mental health experience to ass…" at bounding box center [272, 473] width 313 height 80
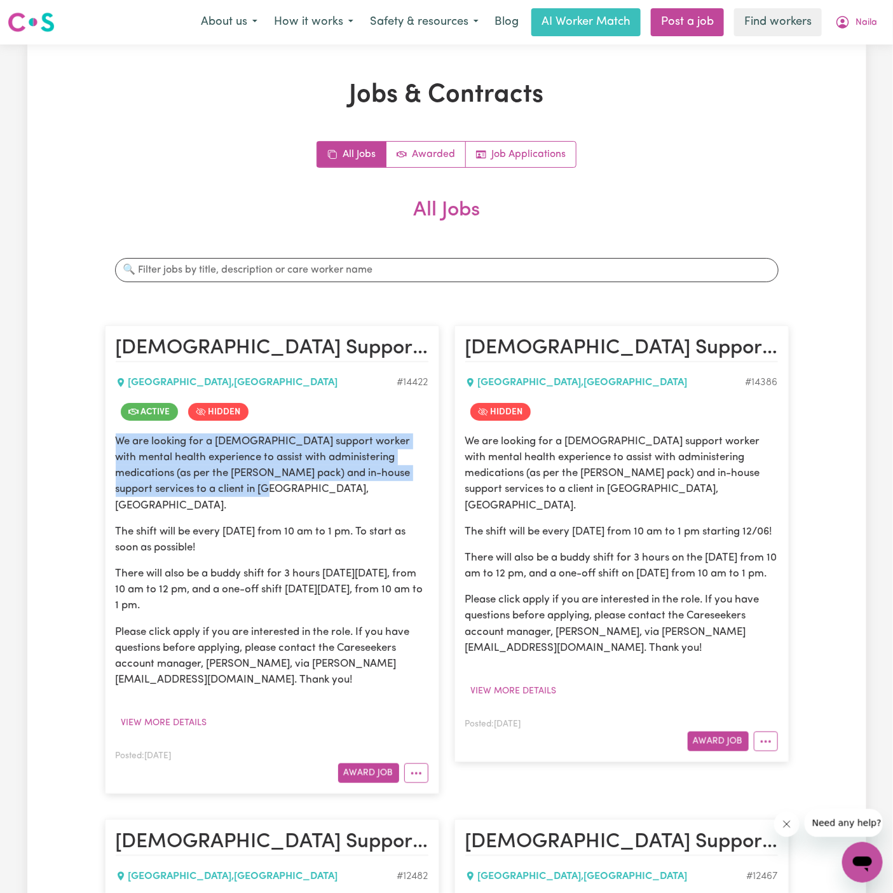
drag, startPoint x: 115, startPoint y: 438, endPoint x: 252, endPoint y: 495, distance: 148.7
click at [252, 495] on p "We are looking for a female support worker with mental health experience to ass…" at bounding box center [272, 473] width 313 height 80
copy p "We are looking for a female support worker with mental health experience to ass…"
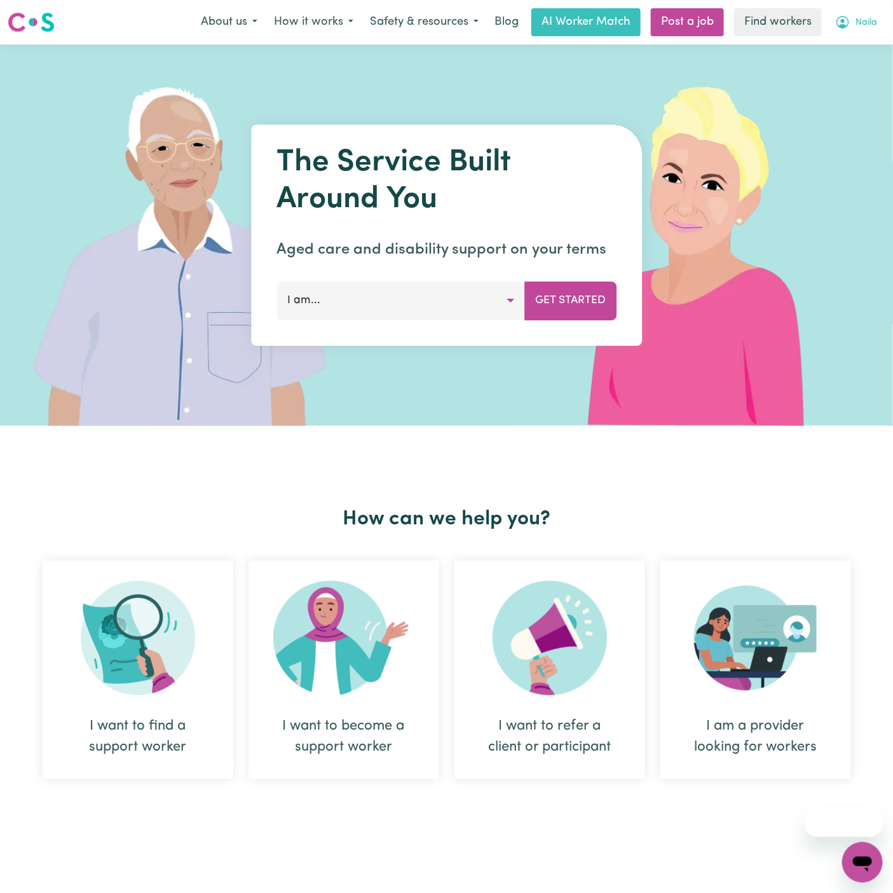
click at [860, 25] on span "Naila" at bounding box center [866, 23] width 22 height 14
click at [852, 67] on link "Logout" at bounding box center [834, 73] width 100 height 24
click at [863, 24] on link "Login" at bounding box center [863, 22] width 44 height 28
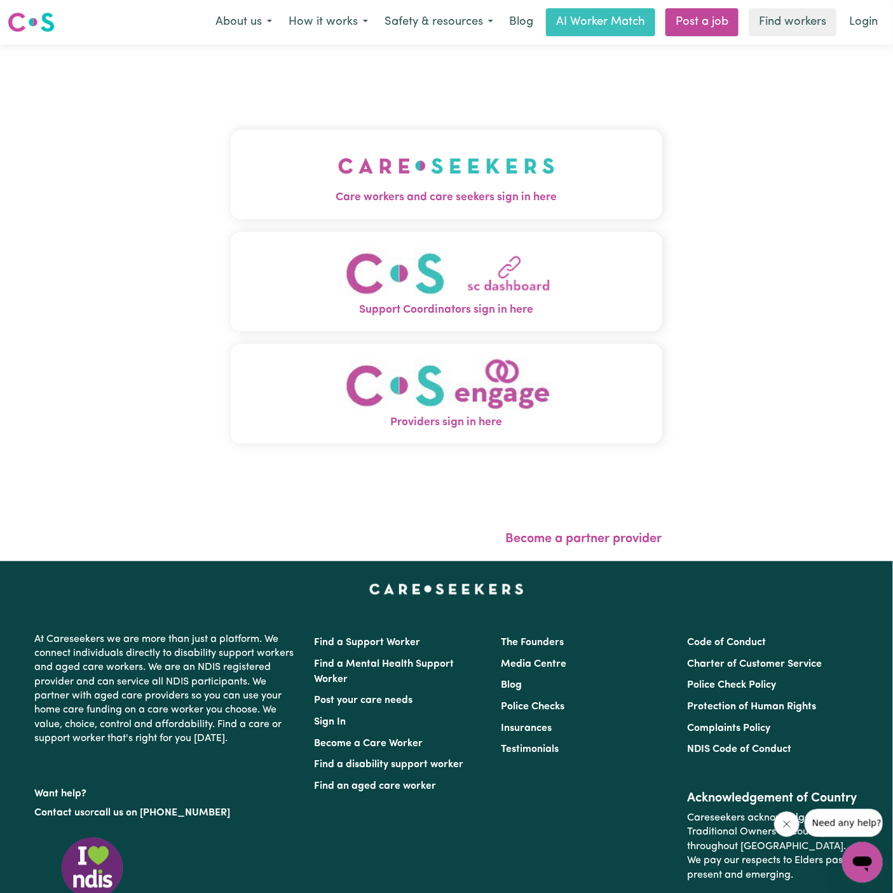
click at [456, 147] on img "Care workers and care seekers sign in here" at bounding box center [446, 165] width 217 height 47
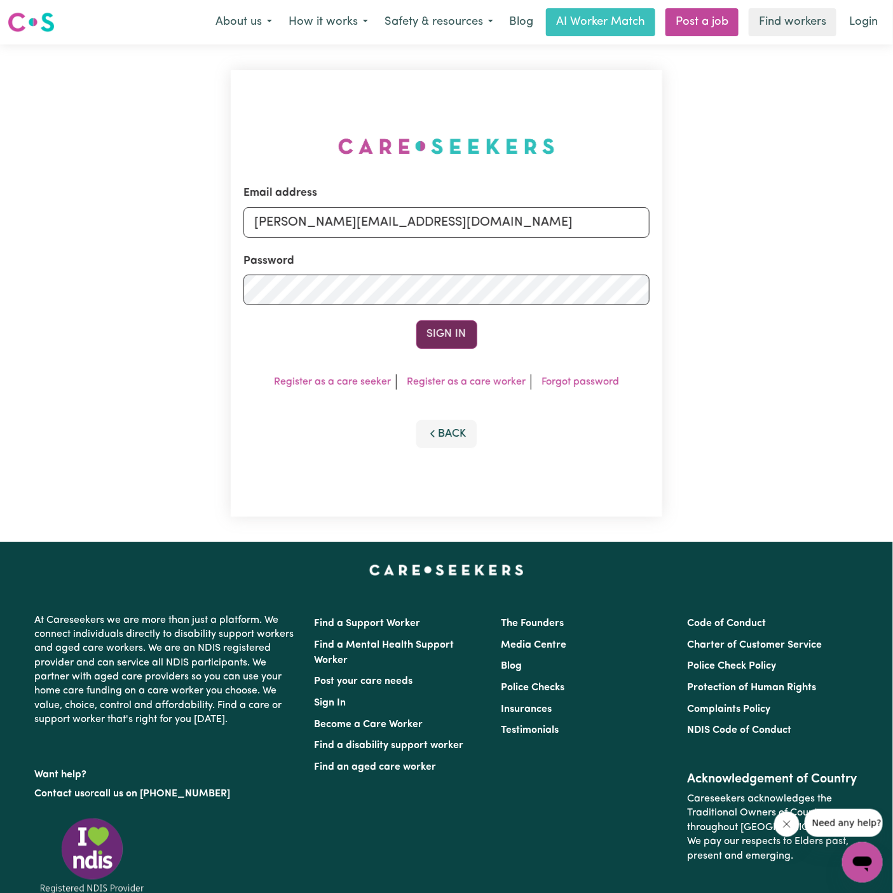
click at [448, 336] on button "Sign In" at bounding box center [446, 334] width 61 height 28
